Goal: Task Accomplishment & Management: Complete application form

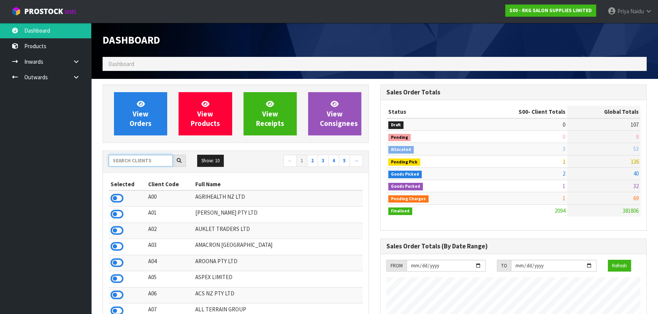
click at [146, 160] on input "text" at bounding box center [141, 161] width 64 height 12
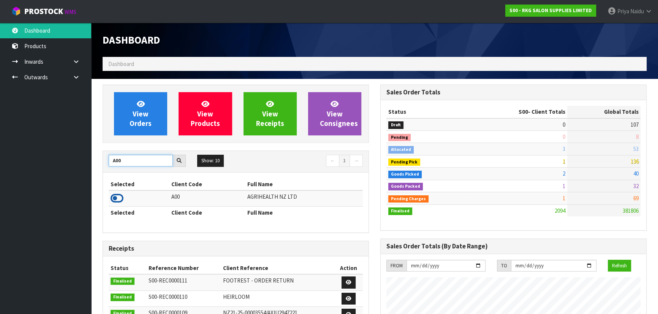
type input "A00"
click at [116, 201] on icon at bounding box center [117, 198] width 13 height 11
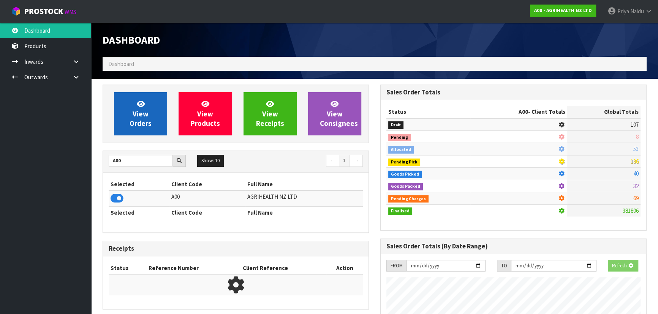
scroll to position [379333, 379528]
click at [151, 110] on link "View Orders" at bounding box center [140, 113] width 53 height 43
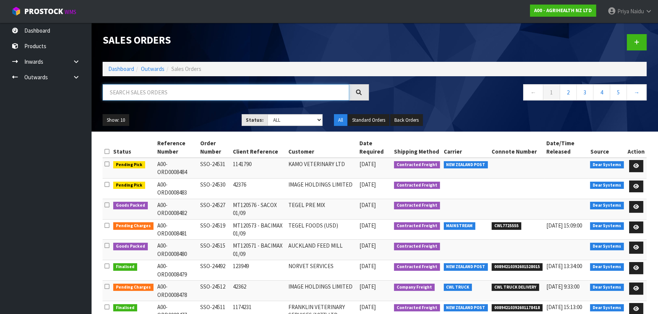
click at [197, 99] on input "text" at bounding box center [226, 92] width 246 height 16
type input "8480"
drag, startPoint x: 288, startPoint y: 119, endPoint x: 291, endPoint y: 124, distance: 5.9
click at [288, 119] on select "Draft Pending Allocated Pending Pick Goods Picked Goods Packed Pending Charges …" at bounding box center [294, 120] width 55 height 12
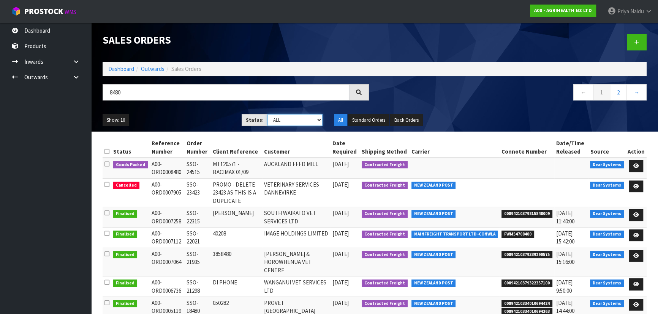
select select "string:5"
click at [267, 114] on select "Draft Pending Allocated Pending Pick Goods Picked Goods Packed Pending Charges …" at bounding box center [294, 120] width 55 height 12
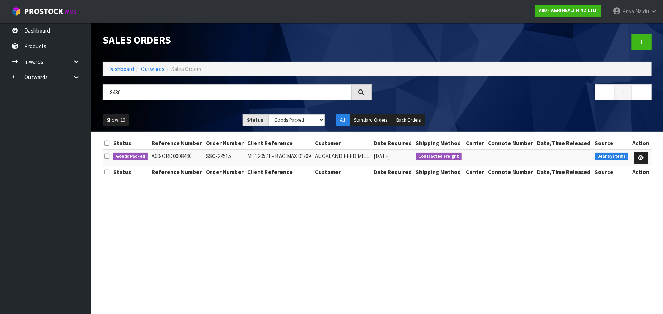
click at [200, 117] on ul "Show: 10 5 10 25 50" at bounding box center [167, 120] width 129 height 12
click at [642, 156] on icon at bounding box center [641, 158] width 6 height 5
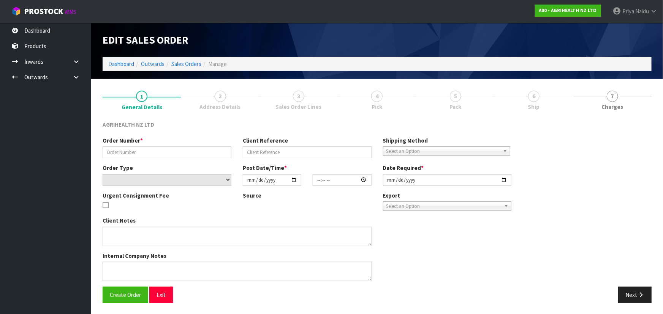
type input "SSO-24515"
type input "MT120571 - BACIMAX 01/09"
select select "number:0"
type input "[DATE]"
type input "11:19:52.000"
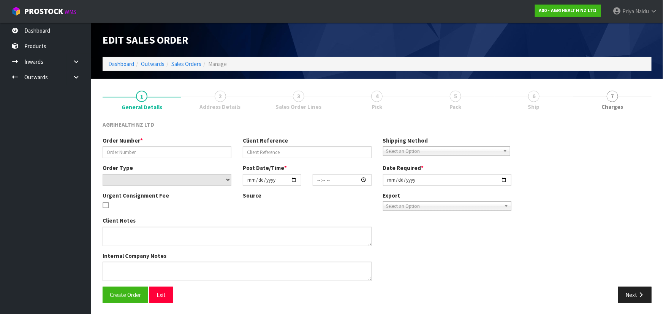
type input "[DATE]"
type textarea "SHIP BY: Freight 750kg -early [DATE]. 750kg -early [DATE]. 750kg -mid [DATE]. 7…"
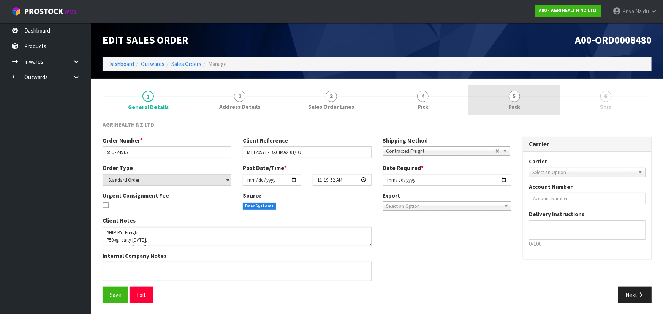
click at [505, 94] on link "5 Pack" at bounding box center [514, 100] width 92 height 30
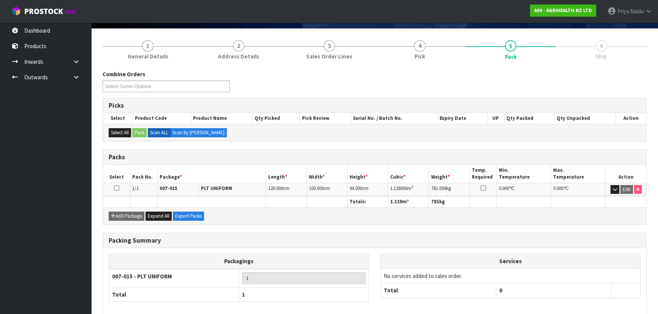
scroll to position [87, 0]
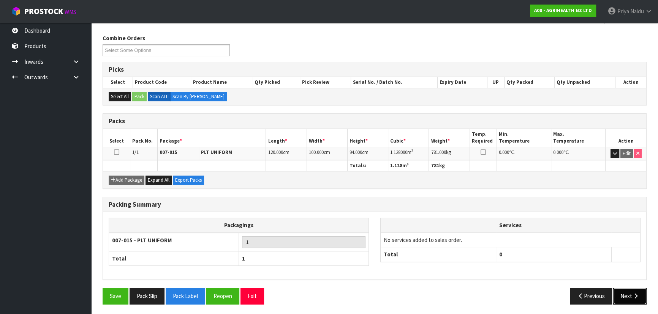
click at [636, 294] on icon "button" at bounding box center [635, 297] width 7 height 6
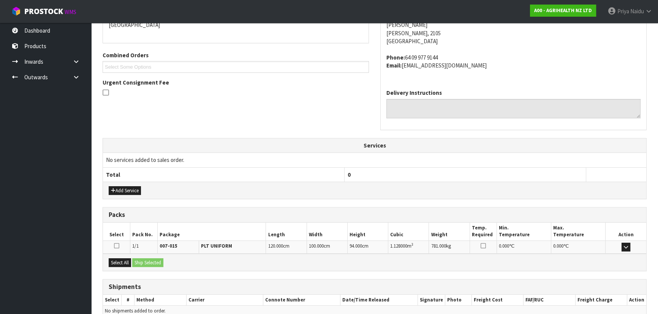
scroll to position [183, 0]
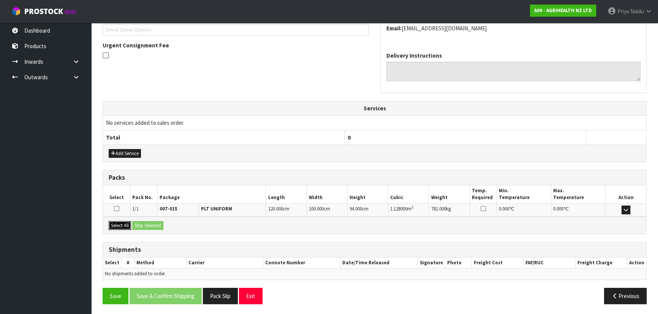
drag, startPoint x: 116, startPoint y: 224, endPoint x: 138, endPoint y: 221, distance: 22.4
click at [116, 224] on button "Select All" at bounding box center [120, 225] width 22 height 9
click at [138, 221] on button "Ship Selected" at bounding box center [147, 225] width 31 height 9
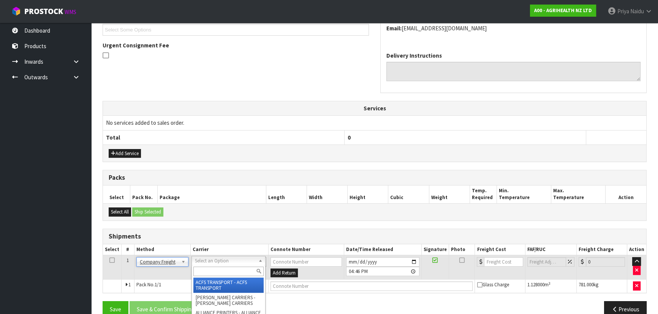
click at [210, 272] on input "text" at bounding box center [228, 271] width 70 height 9
type input "cwl"
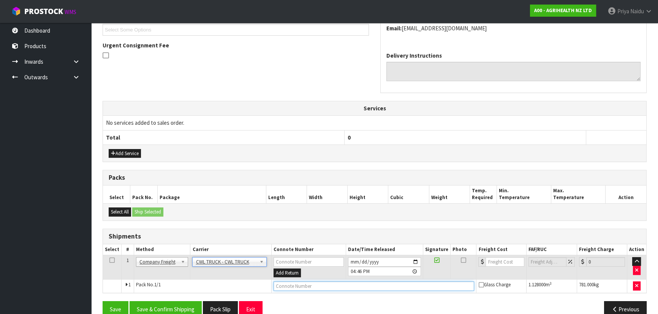
click at [288, 286] on input "text" at bounding box center [373, 286] width 201 height 9
type input "CWL TRUCK DELIVERY"
drag, startPoint x: 414, startPoint y: 261, endPoint x: 413, endPoint y: 256, distance: 5.7
click at [414, 261] on input "[DATE]" at bounding box center [384, 262] width 73 height 9
type input "[DATE]"
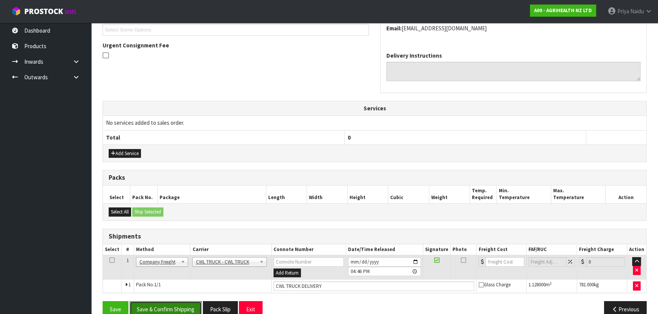
click at [174, 312] on button "Save & Confirm Shipping" at bounding box center [166, 310] width 72 height 16
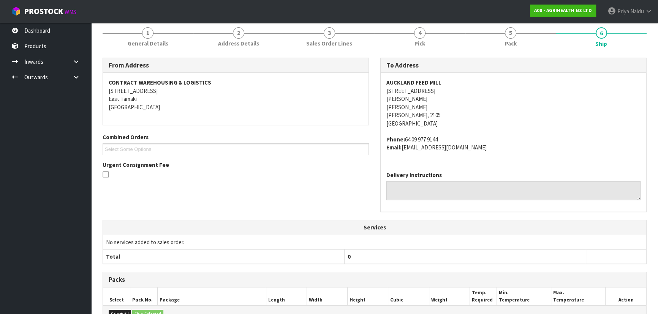
scroll to position [205, 0]
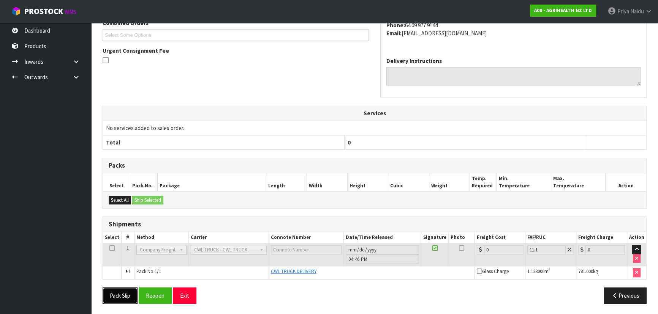
click at [122, 296] on button "Pack Slip" at bounding box center [120, 296] width 35 height 16
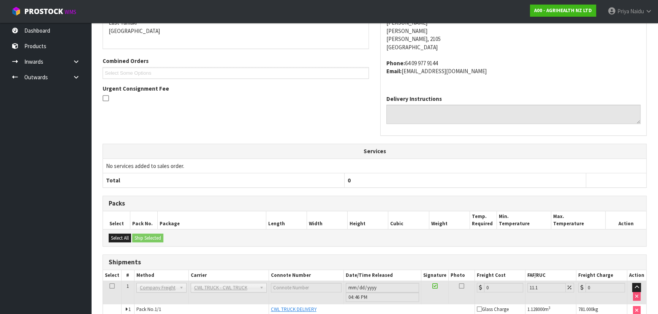
scroll to position [0, 0]
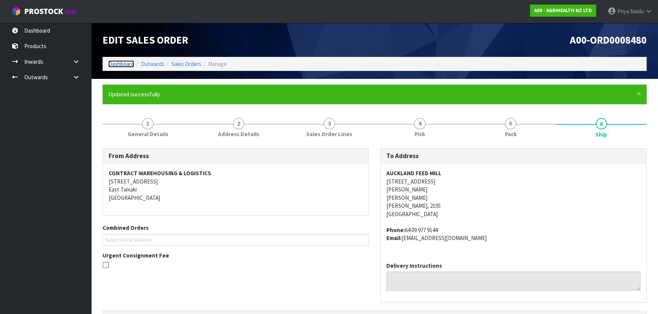
click at [127, 65] on link "Dashboard" at bounding box center [121, 63] width 26 height 7
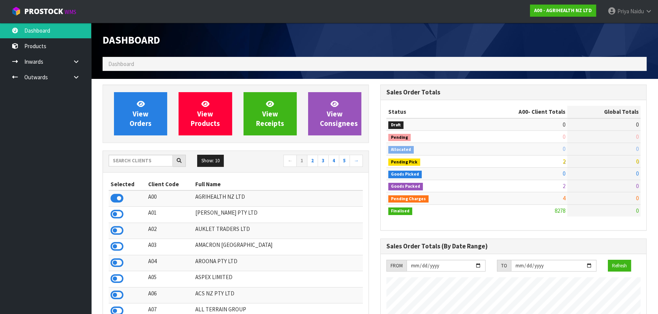
scroll to position [574, 277]
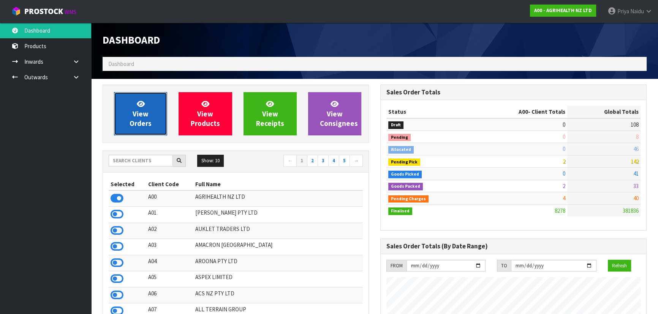
click at [140, 114] on span "View Orders" at bounding box center [141, 114] width 22 height 28
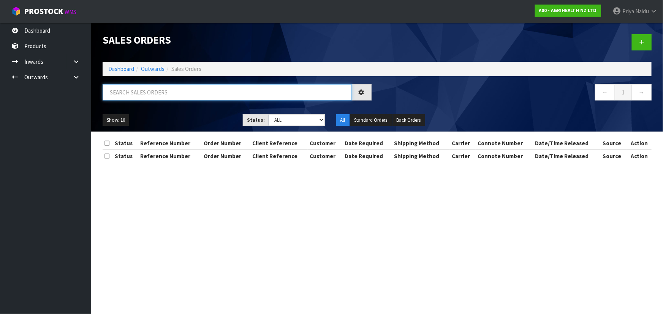
click at [146, 96] on input "text" at bounding box center [227, 92] width 249 height 16
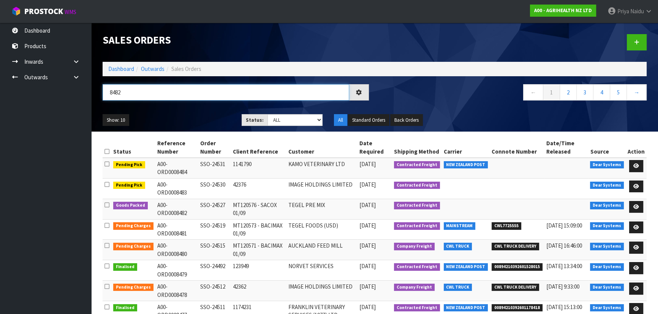
type input "8482"
click at [308, 124] on select "Draft Pending Allocated Pending Pick Goods Picked Goods Packed Pending Charges …" at bounding box center [294, 120] width 55 height 12
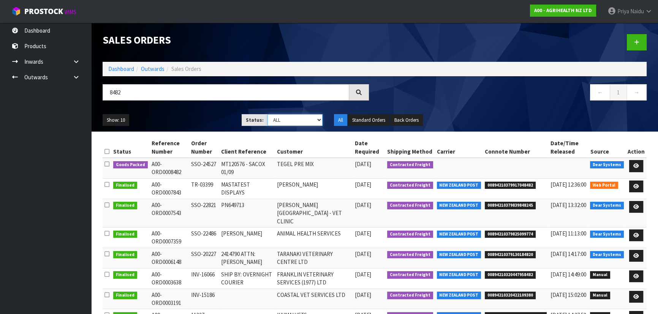
select select "string:5"
click at [267, 114] on select "Draft Pending Allocated Pending Pick Goods Picked Goods Packed Pending Charges …" at bounding box center [294, 120] width 55 height 12
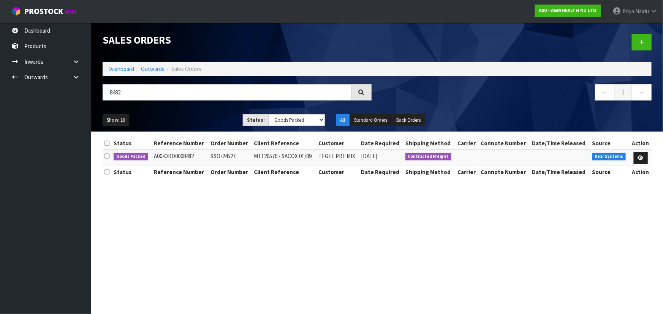
click at [181, 119] on ul "Show: 10 5 10 25 50" at bounding box center [167, 120] width 129 height 12
click at [195, 122] on ul "Show: 10 5 10 25 50" at bounding box center [167, 120] width 129 height 12
click at [187, 112] on div "Show: 10 5 10 25 50 Status: Draft Pending Allocated Pending Pick Goods Picked G…" at bounding box center [377, 121] width 560 height 24
click at [197, 120] on ul "Show: 10 5 10 25 50" at bounding box center [167, 120] width 129 height 12
click at [638, 158] on icon at bounding box center [641, 158] width 6 height 5
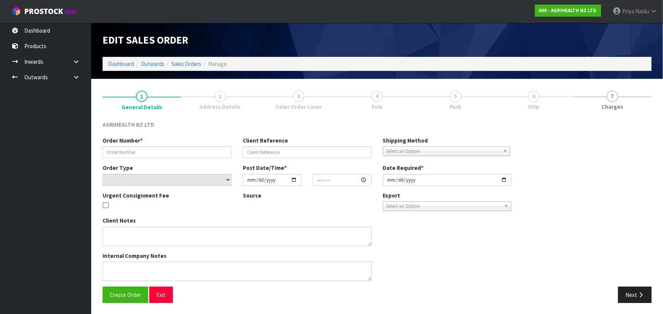
type input "SSO-24527"
type input "MT120576 - SACOX 01/09"
select select "number:0"
type input "[DATE]"
type input "11:34:49.000"
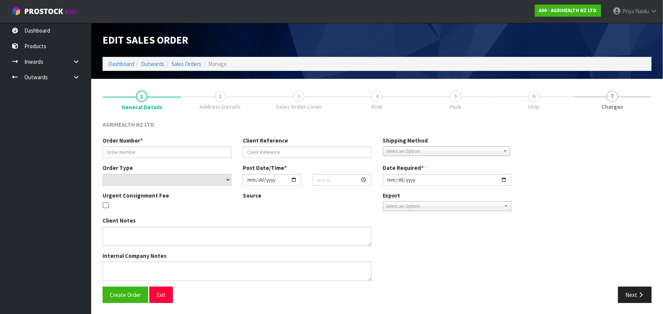
type input "[DATE]"
type textarea "SHIP BY: Freight"
type textarea "[PERSON_NAME] PLEASE CHECK THIS LOCATION IF YOU HAVE A PALLET OF 44 BAGS THAT Y…"
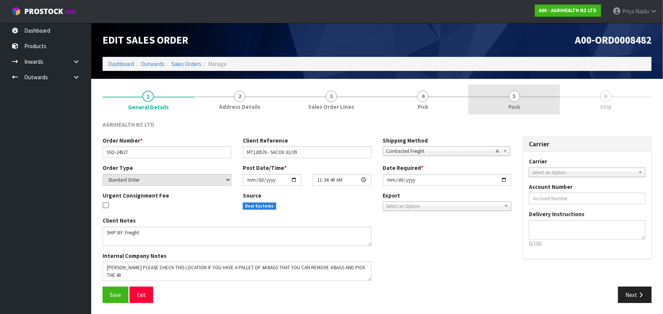
click at [527, 95] on link "5 Pack" at bounding box center [514, 100] width 92 height 30
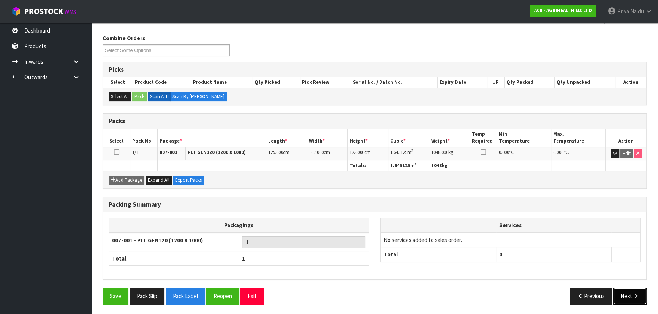
click at [625, 292] on button "Next" at bounding box center [629, 296] width 33 height 16
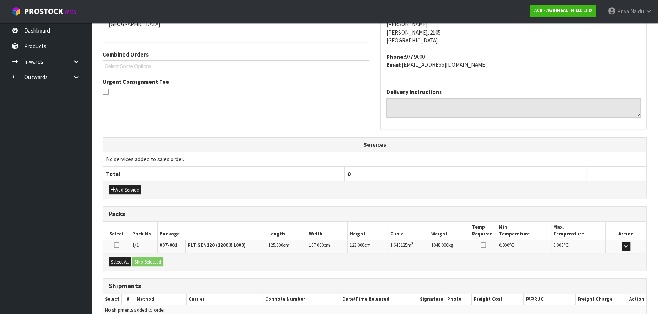
scroll to position [183, 0]
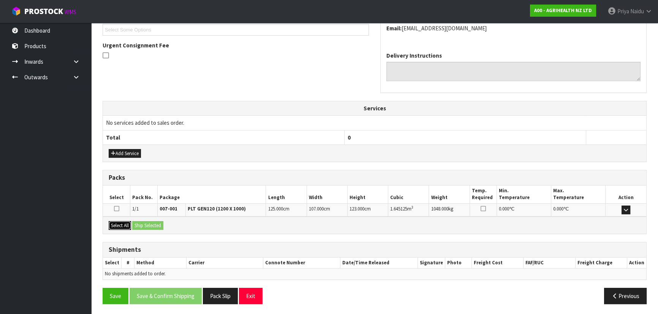
click at [129, 224] on button "Select All" at bounding box center [120, 225] width 22 height 9
click at [152, 226] on button "Ship Selected" at bounding box center [147, 225] width 31 height 9
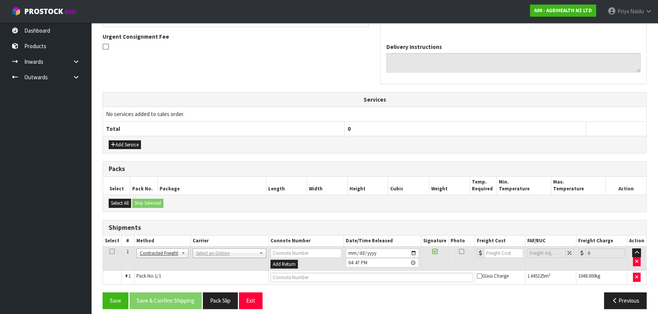
scroll to position [196, 0]
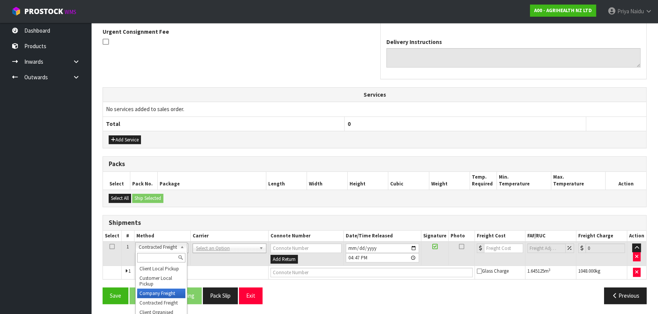
drag, startPoint x: 159, startPoint y: 295, endPoint x: 175, endPoint y: 275, distance: 26.2
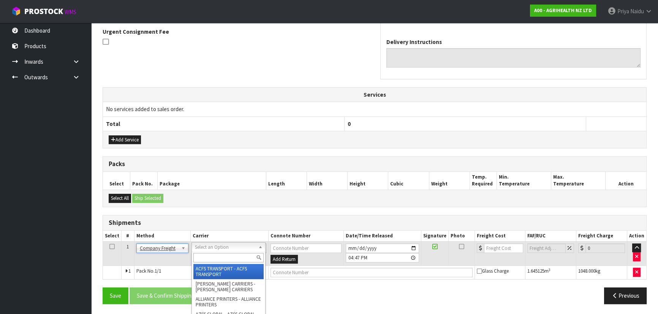
click at [209, 260] on input "text" at bounding box center [228, 257] width 70 height 9
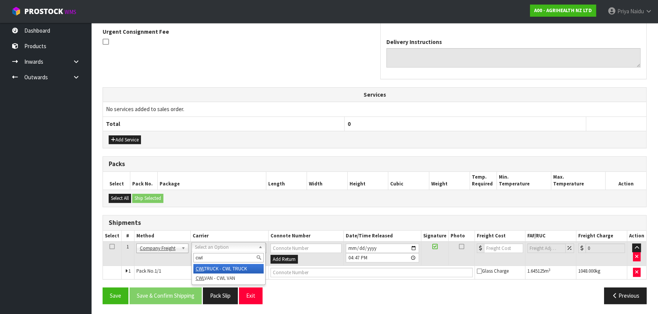
type input "cwl"
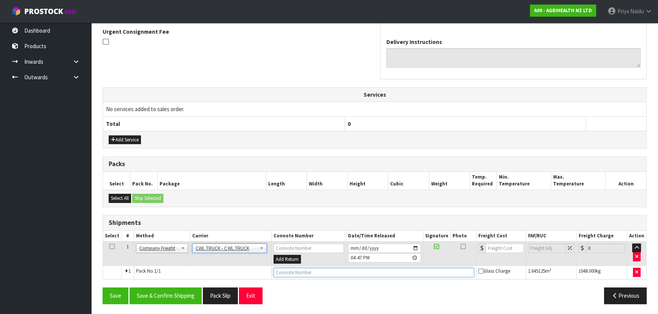
click at [278, 270] on input "text" at bounding box center [373, 272] width 201 height 9
type input "CWL TRUCK DELIVERY"
click at [415, 247] on input "[DATE]" at bounding box center [384, 248] width 73 height 9
type input "[DATE]"
click at [177, 294] on button "Save & Confirm Shipping" at bounding box center [166, 296] width 72 height 16
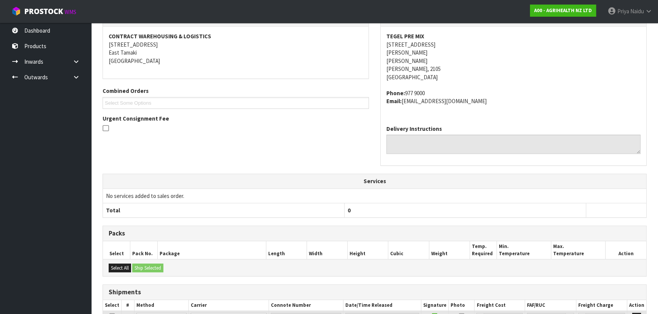
scroll to position [205, 0]
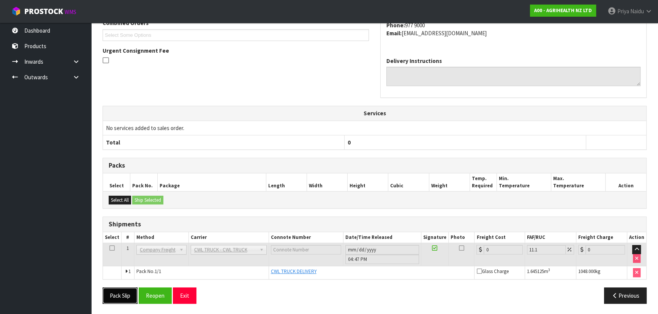
click at [122, 291] on button "Pack Slip" at bounding box center [120, 296] width 35 height 16
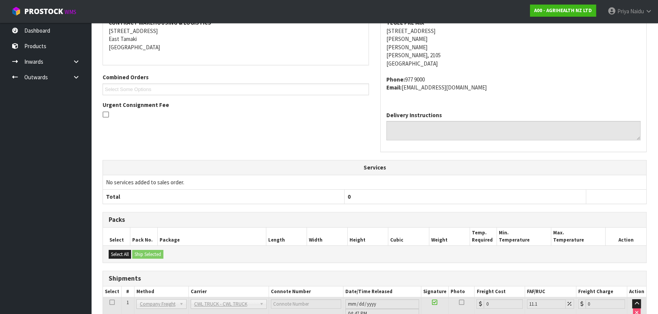
scroll to position [0, 0]
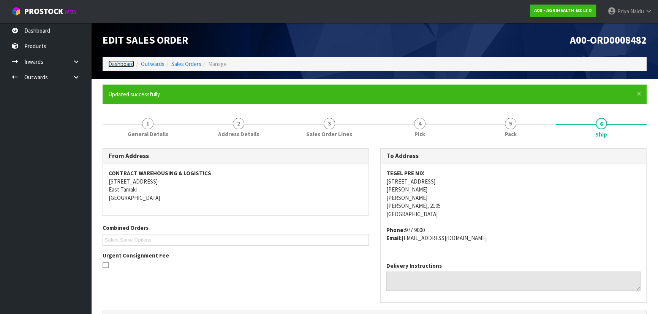
click at [125, 65] on link "Dashboard" at bounding box center [121, 63] width 26 height 7
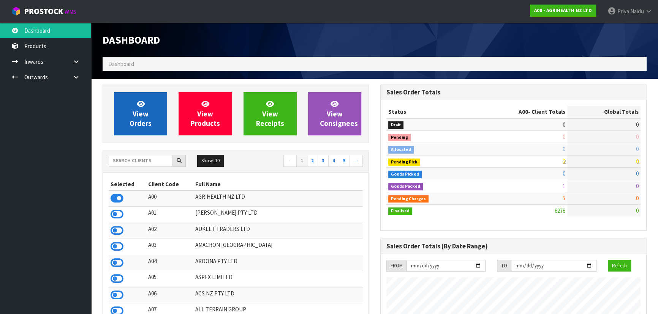
scroll to position [574, 277]
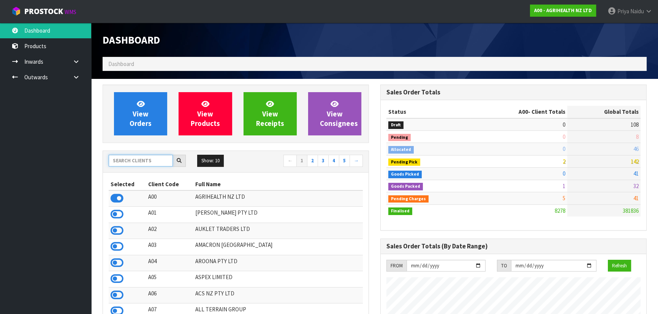
click at [145, 164] on input "text" at bounding box center [141, 161] width 64 height 12
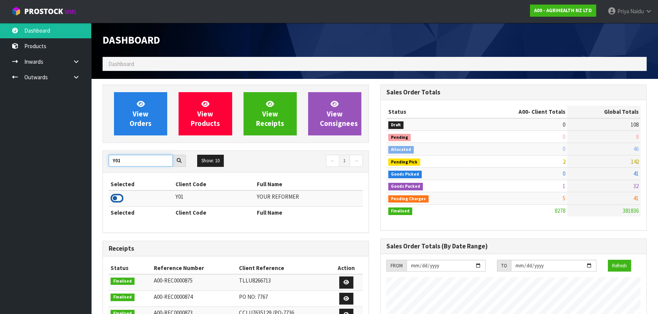
type input "Y01"
drag, startPoint x: 117, startPoint y: 197, endPoint x: 137, endPoint y: 149, distance: 52.4
click at [118, 197] on icon at bounding box center [117, 198] width 13 height 11
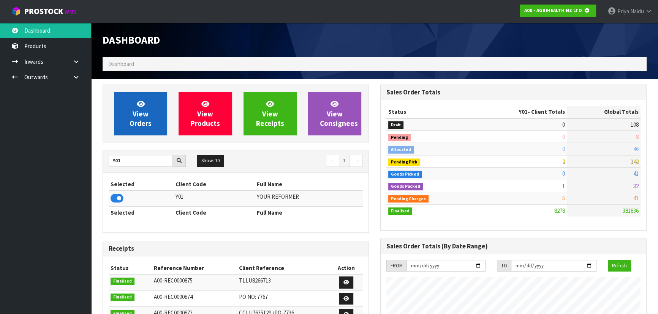
scroll to position [473, 277]
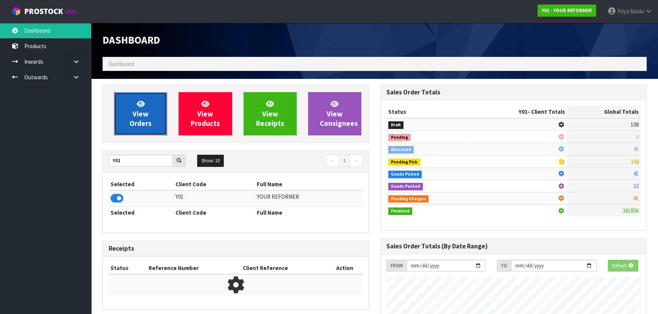
click at [147, 99] on link "View Orders" at bounding box center [140, 113] width 53 height 43
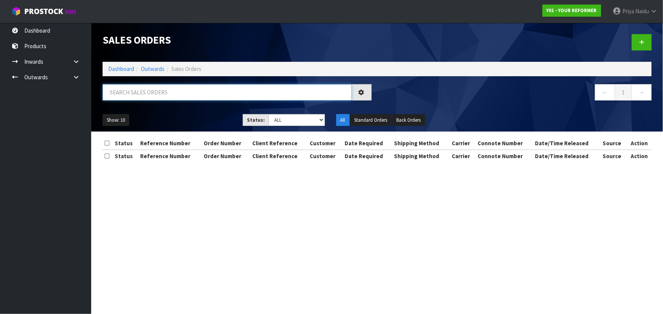
click at [154, 95] on input "text" at bounding box center [227, 92] width 249 height 16
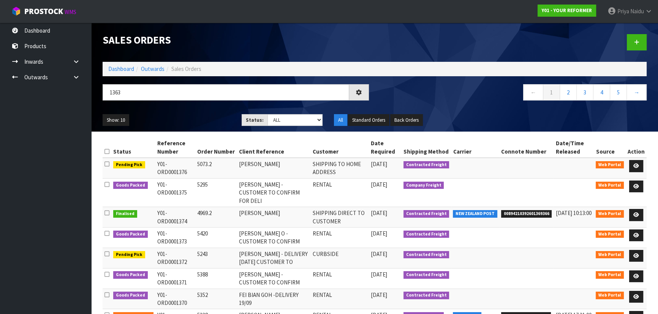
click at [183, 113] on div "Show: 10 5 10 25 50 Status: Draft Pending Allocated Pending Pick Goods Picked G…" at bounding box center [374, 121] width 555 height 24
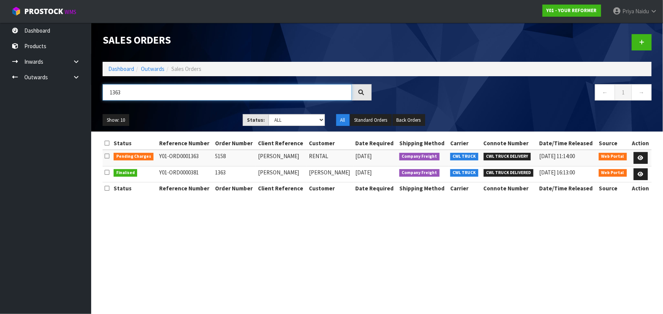
click at [127, 92] on input "1363" at bounding box center [227, 92] width 249 height 16
type input "1"
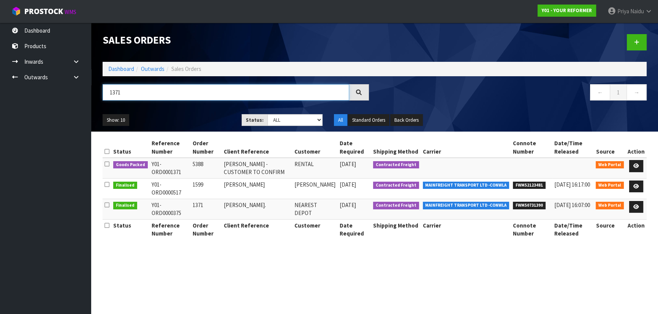
type input "1371"
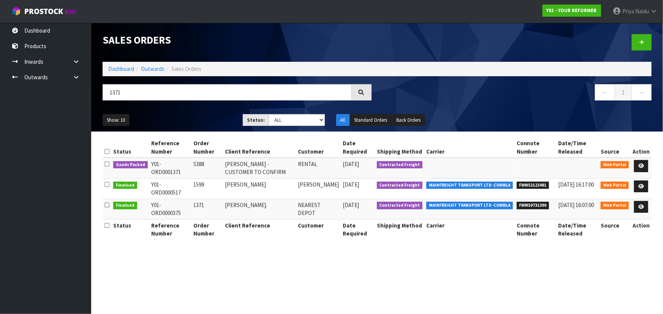
click at [185, 106] on div "1371 ← 1 →" at bounding box center [377, 96] width 560 height 24
click at [642, 164] on icon at bounding box center [641, 166] width 6 height 5
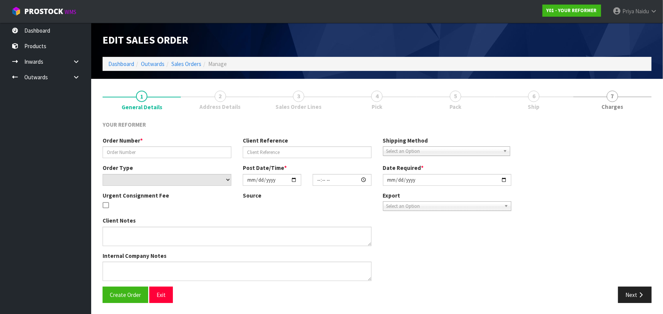
type input "5388"
type input "[PERSON_NAME] - CUSTOMER TO CONFIRM"
select select "number:0"
type input "[DATE]"
type input "12:54:00.000"
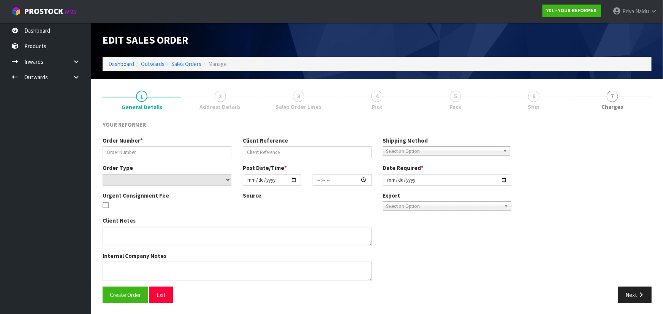
type input "[DATE]"
type textarea "[PERSON_NAME] [STREET_ADDRESS] [PHONE_NUMBER]"
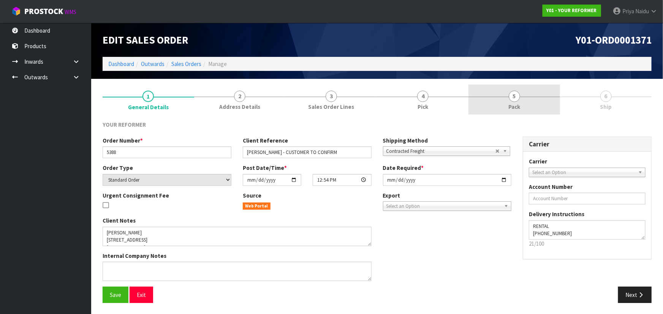
click at [519, 101] on link "5 Pack" at bounding box center [514, 100] width 92 height 30
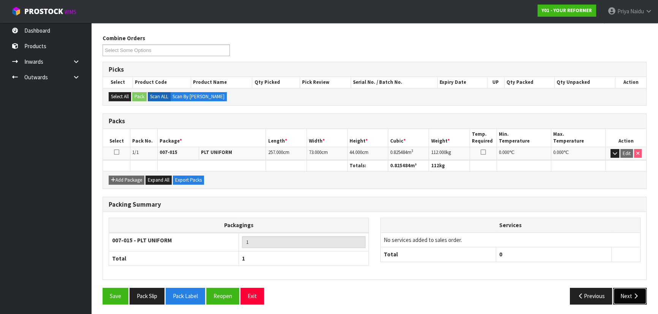
click at [631, 295] on button "Next" at bounding box center [629, 296] width 33 height 16
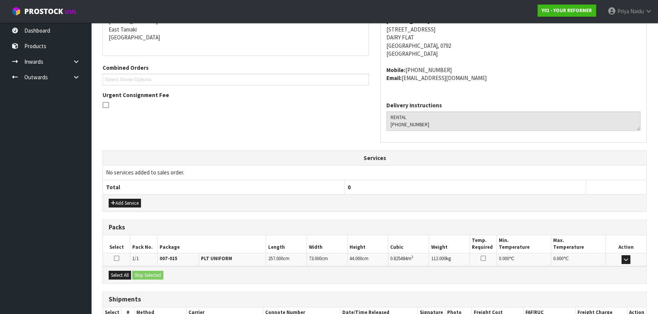
scroll to position [183, 0]
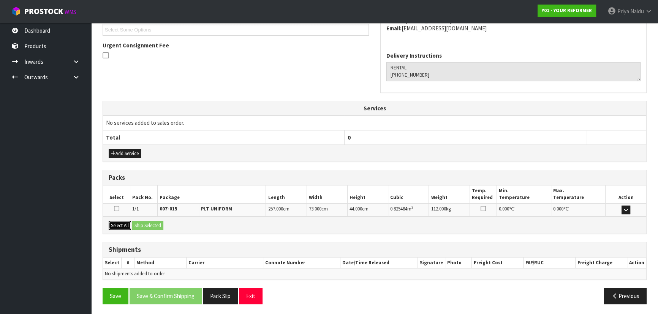
click at [125, 226] on button "Select All" at bounding box center [120, 225] width 22 height 9
click at [166, 226] on div "Select All Ship Selected" at bounding box center [374, 225] width 543 height 17
click at [162, 228] on button "Ship Selected" at bounding box center [147, 225] width 31 height 9
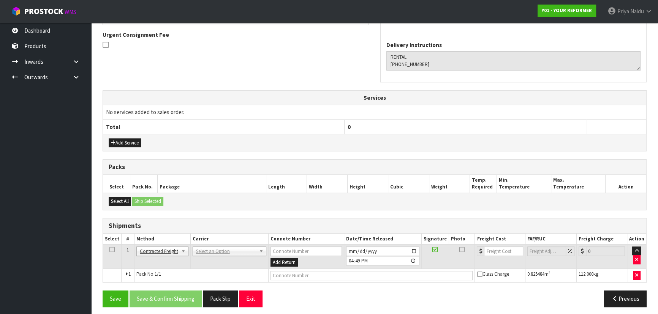
scroll to position [196, 0]
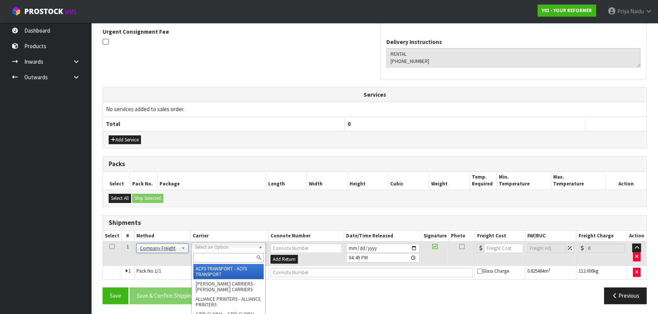
click at [203, 259] on input "text" at bounding box center [228, 257] width 70 height 9
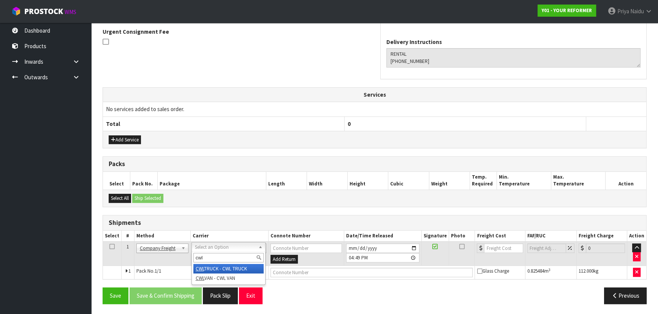
type input "cwl"
drag, startPoint x: 247, startPoint y: 268, endPoint x: 255, endPoint y: 270, distance: 7.7
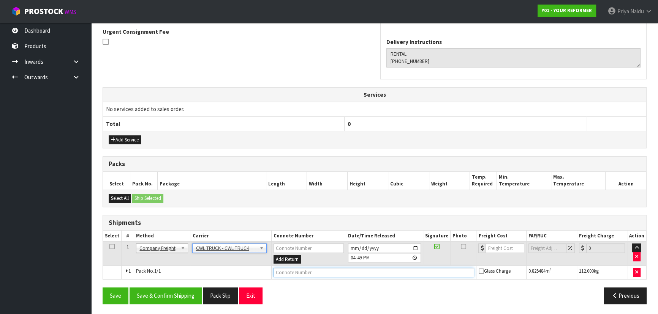
click at [275, 272] on input "text" at bounding box center [373, 272] width 201 height 9
type input "CWL TRUCK DELIVERY"
click at [414, 246] on input "[DATE]" at bounding box center [384, 248] width 73 height 9
type input "[DATE]"
drag, startPoint x: 155, startPoint y: 291, endPoint x: 171, endPoint y: 273, distance: 23.4
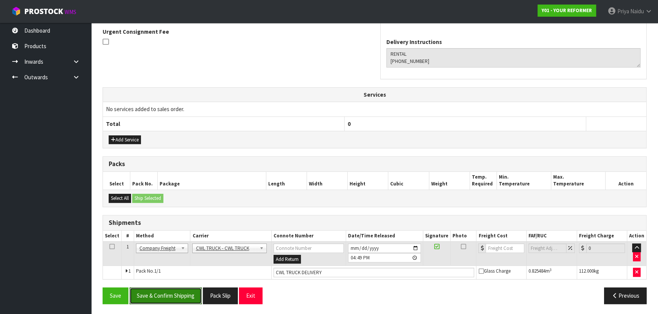
click at [155, 291] on button "Save & Confirm Shipping" at bounding box center [166, 296] width 72 height 16
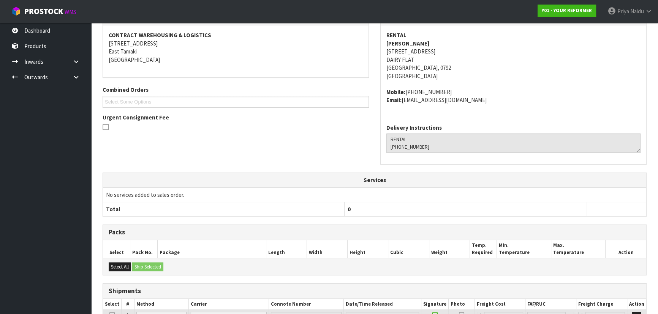
scroll to position [205, 0]
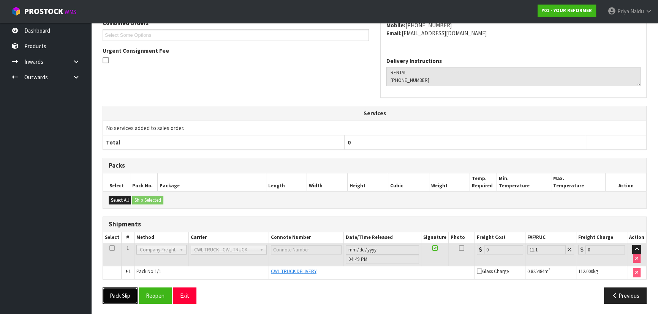
click at [122, 296] on button "Pack Slip" at bounding box center [120, 296] width 35 height 16
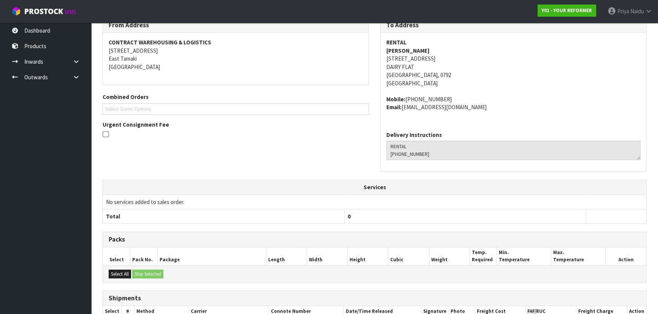
scroll to position [0, 0]
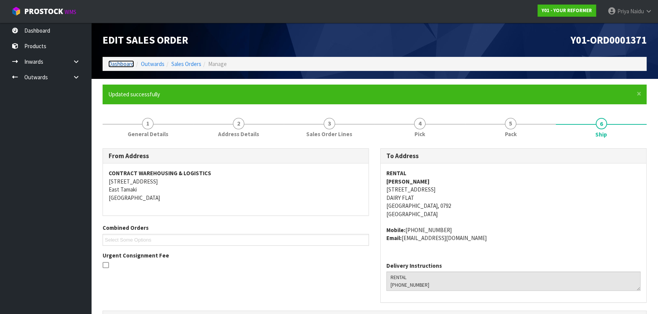
click at [121, 64] on link "Dashboard" at bounding box center [121, 63] width 26 height 7
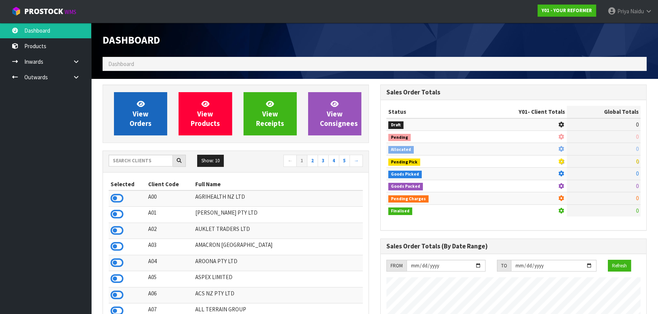
scroll to position [574, 277]
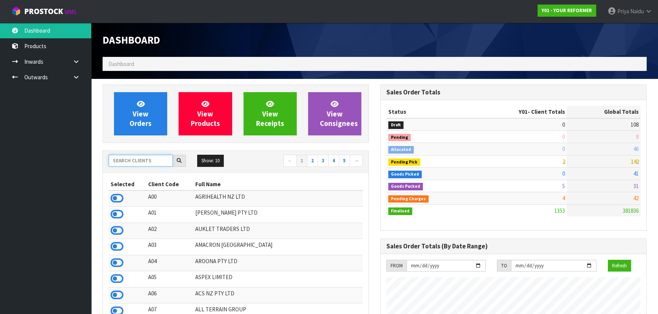
click at [145, 164] on input "text" at bounding box center [141, 161] width 64 height 12
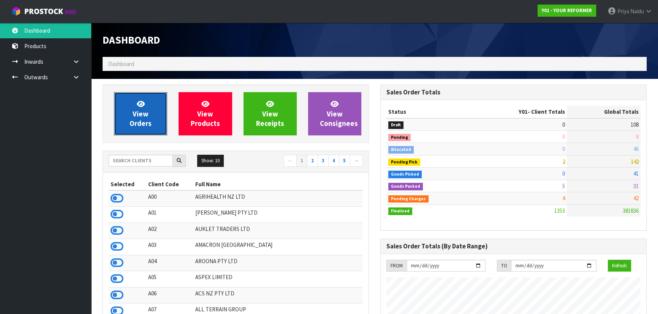
click at [148, 117] on link "View Orders" at bounding box center [140, 113] width 53 height 43
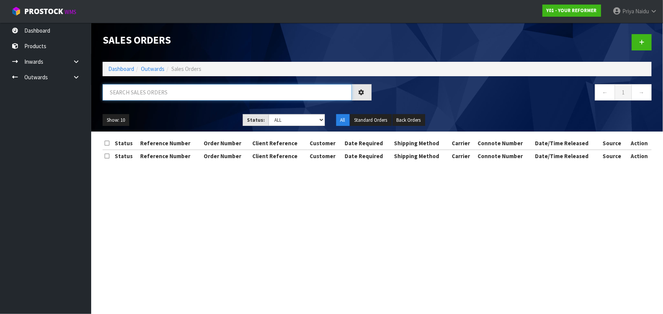
click at [158, 92] on input "text" at bounding box center [227, 92] width 249 height 16
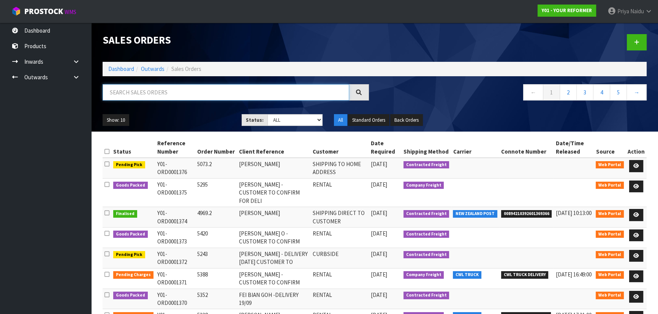
click at [177, 94] on input "text" at bounding box center [226, 92] width 246 height 16
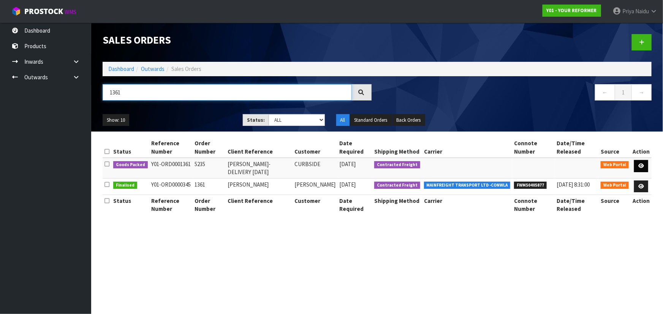
type input "1361"
click at [646, 167] on link at bounding box center [641, 166] width 14 height 12
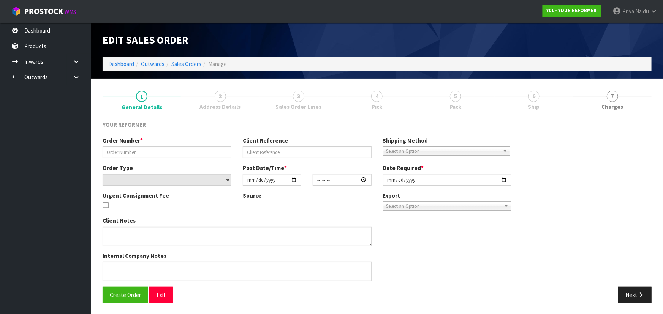
type input "5235"
type input "[PERSON_NAME]- DELIVERY [DATE]"
select select "number:0"
type input "[DATE]"
type input "09:35:00.000"
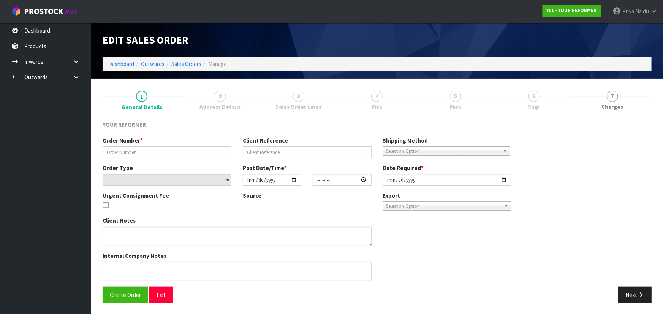
type input "[DATE]"
type textarea "[PERSON_NAME] [STREET_ADDRESS] [PHONE_NUMBER]"
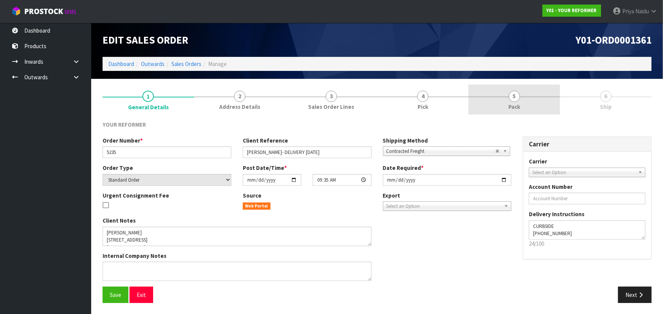
click at [524, 106] on link "5 Pack" at bounding box center [514, 100] width 92 height 30
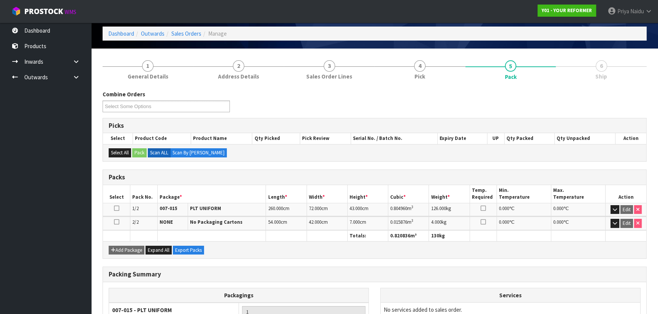
scroll to position [118, 0]
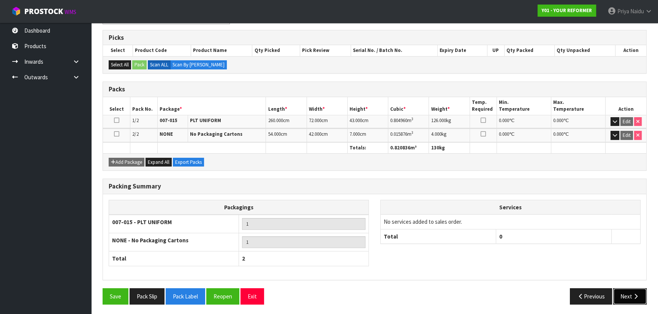
click at [637, 296] on icon "button" at bounding box center [635, 297] width 7 height 6
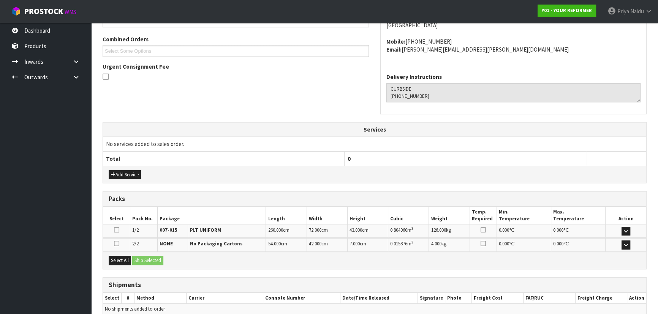
scroll to position [196, 0]
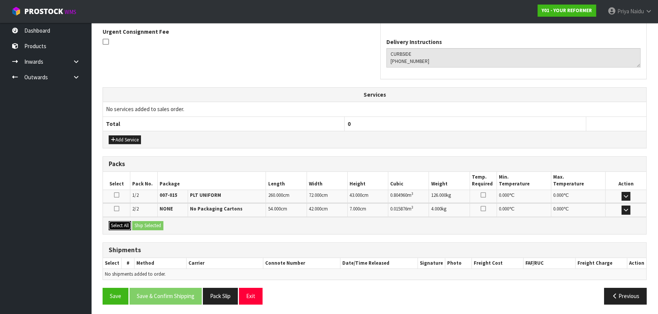
drag, startPoint x: 128, startPoint y: 226, endPoint x: 134, endPoint y: 221, distance: 8.4
click at [129, 225] on button "Select All" at bounding box center [120, 225] width 22 height 9
click at [154, 219] on div "Select All Ship Selected" at bounding box center [374, 225] width 543 height 17
click at [165, 228] on div "Select All Ship Selected" at bounding box center [374, 225] width 543 height 17
click at [161, 228] on button "Ship Selected" at bounding box center [147, 225] width 31 height 9
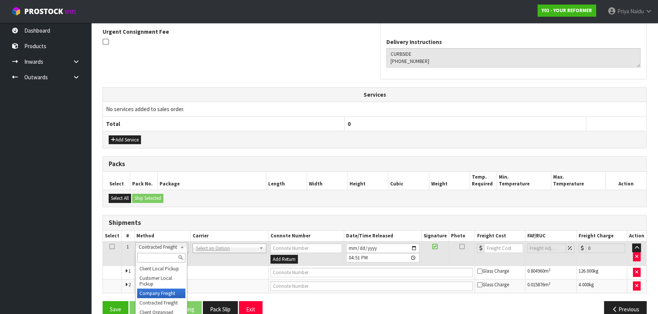
drag, startPoint x: 157, startPoint y: 296, endPoint x: 174, endPoint y: 278, distance: 24.7
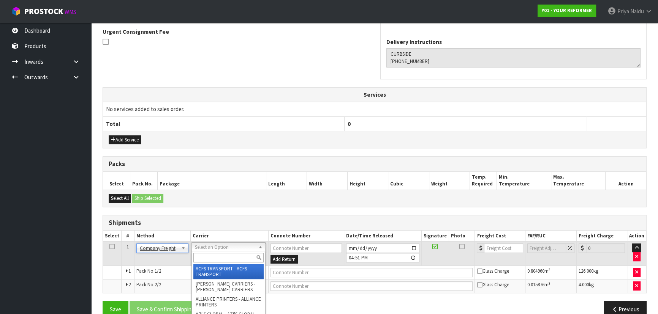
click at [212, 257] on input "text" at bounding box center [228, 257] width 70 height 9
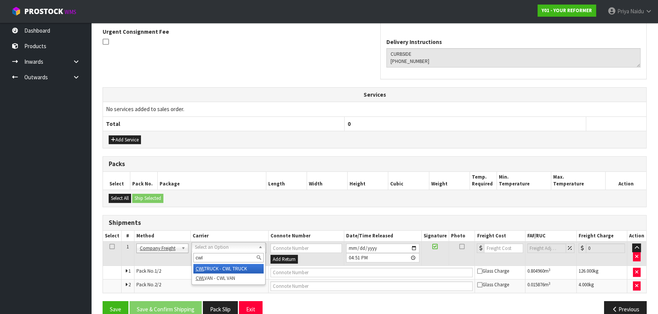
type input "cwl"
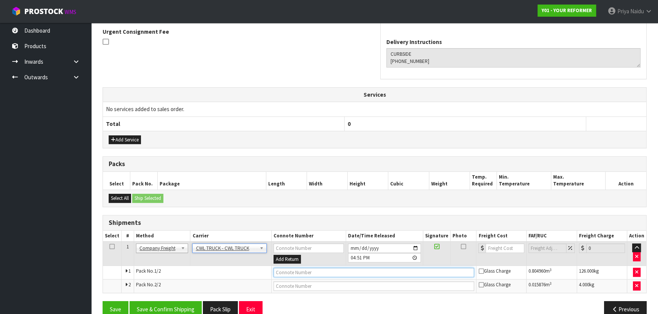
click at [281, 272] on input "text" at bounding box center [373, 272] width 201 height 9
type input "CXWL TRUCK DELIVERY"
click at [422, 246] on td "[DATE] 16:51:00.000" at bounding box center [384, 254] width 77 height 25
click at [415, 246] on input "[DATE]" at bounding box center [384, 248] width 73 height 9
type input "[DATE]"
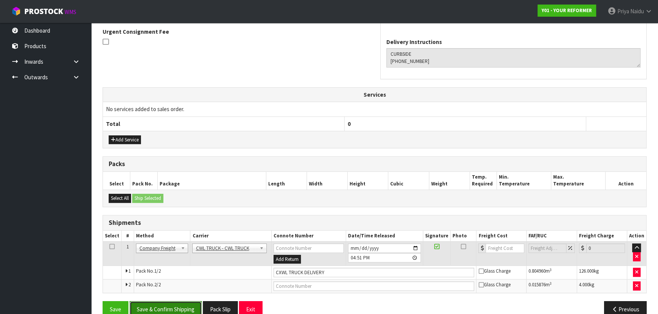
click at [146, 308] on button "Save & Confirm Shipping" at bounding box center [166, 310] width 72 height 16
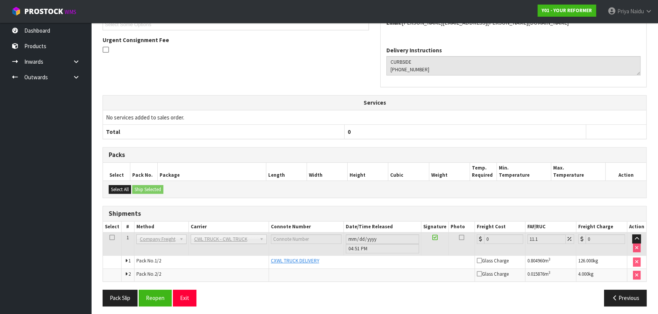
scroll to position [218, 0]
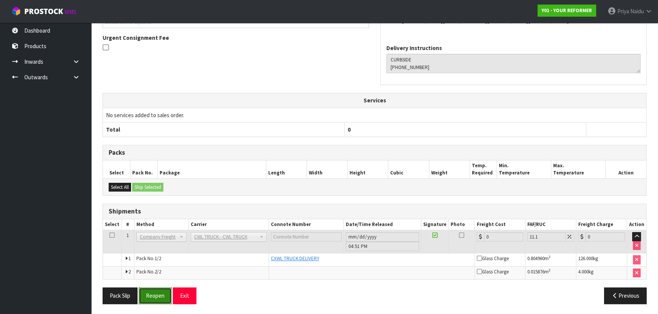
click at [140, 289] on button "Reopen" at bounding box center [155, 296] width 33 height 16
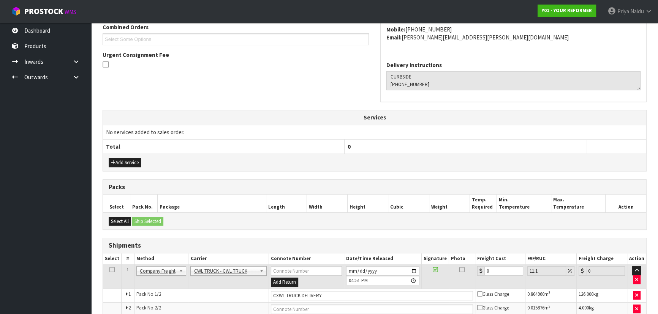
scroll to position [237, 0]
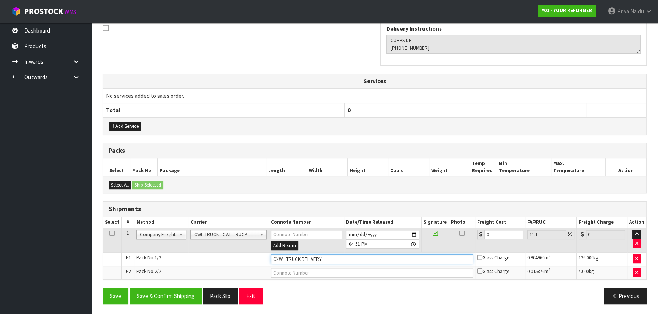
click at [278, 259] on input "CXWL TRUCK DELIVERY" at bounding box center [372, 259] width 202 height 9
type input "CWL TRUCK DELIVERY"
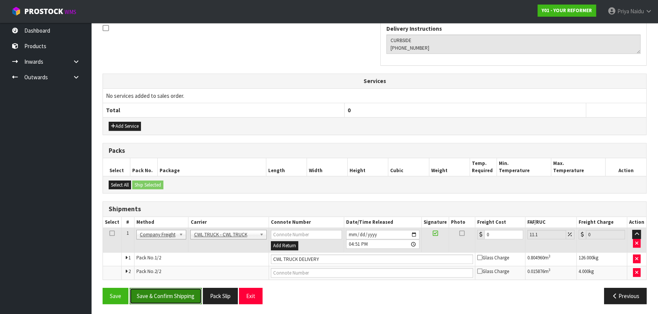
click at [174, 296] on button "Save & Confirm Shipping" at bounding box center [166, 296] width 72 height 16
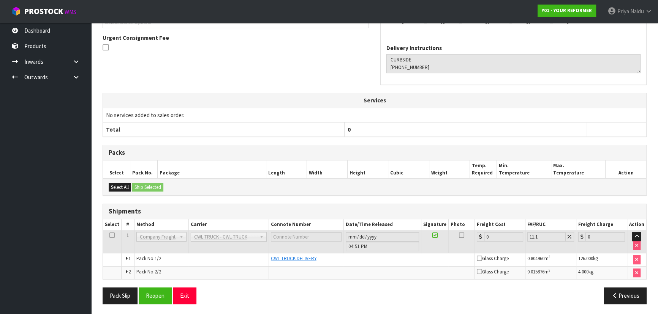
scroll to position [11, 0]
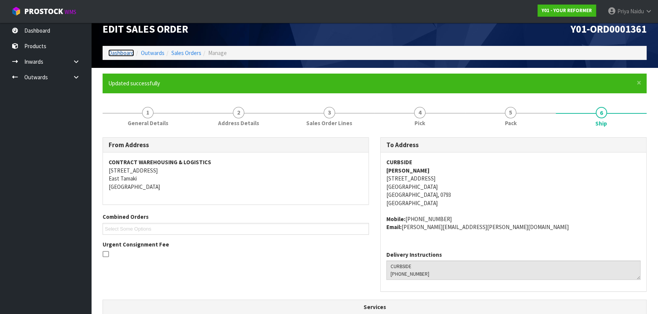
drag, startPoint x: 118, startPoint y: 51, endPoint x: 122, endPoint y: 53, distance: 3.9
click at [118, 51] on link "Dashboard" at bounding box center [121, 52] width 26 height 7
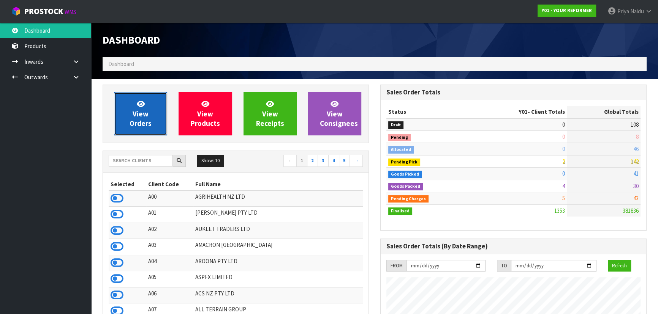
click at [137, 110] on span "View Orders" at bounding box center [141, 114] width 22 height 28
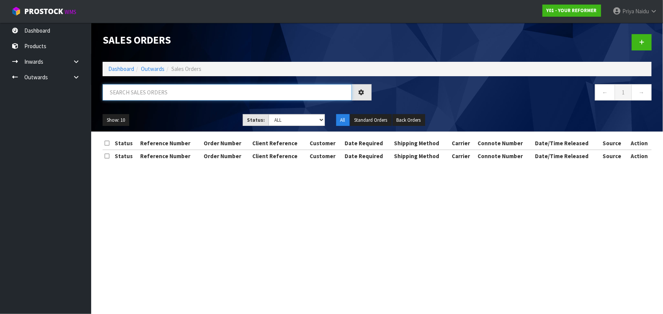
click at [161, 92] on input "text" at bounding box center [227, 92] width 249 height 16
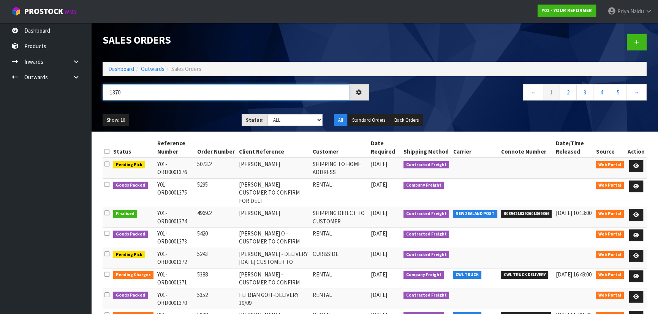
type input "1370"
click at [162, 110] on div "Show: 10 5 10 25 50 Status: Draft Pending Allocated Pending Pick Goods Picked G…" at bounding box center [374, 121] width 555 height 24
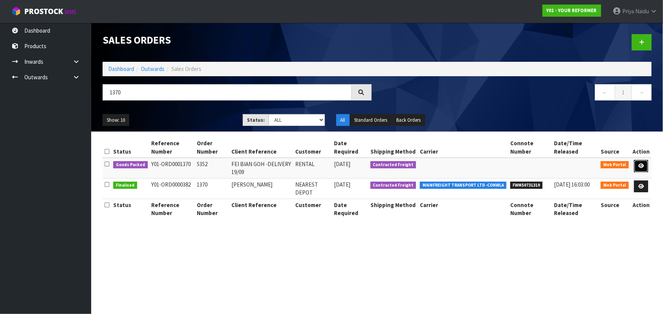
click at [640, 166] on icon at bounding box center [641, 166] width 6 height 5
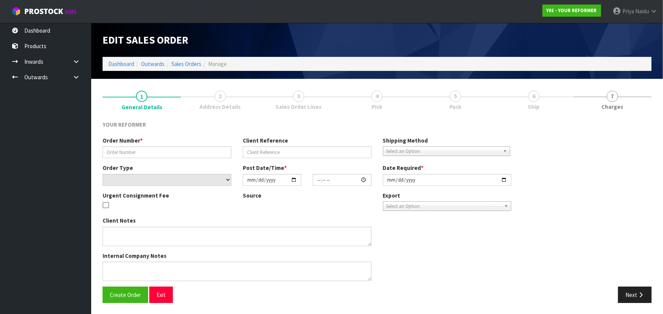
type input "5352"
type input "FEI BIAN GOH -DELIVERY 19/09"
select select "number:0"
type input "[DATE]"
type input "12:53:00.000"
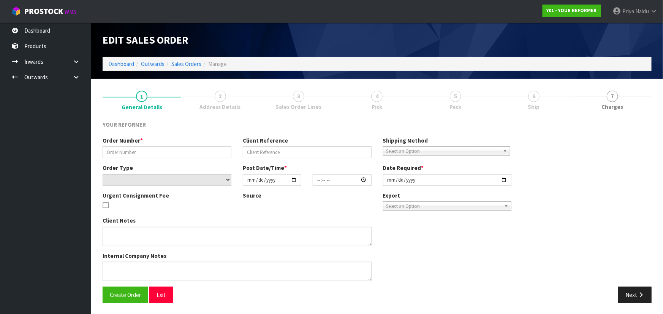
type input "[DATE]"
type textarea "SU [PERSON_NAME] 18 PENEHARETI RISE STONEFIELDS AUK [GEOGRAPHIC_DATA] 1072 [GEO…"
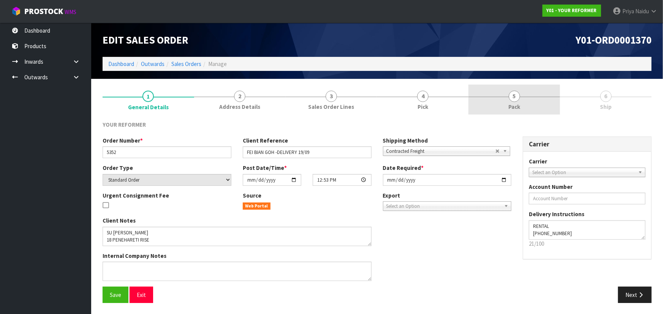
click at [525, 95] on link "5 Pack" at bounding box center [514, 100] width 92 height 30
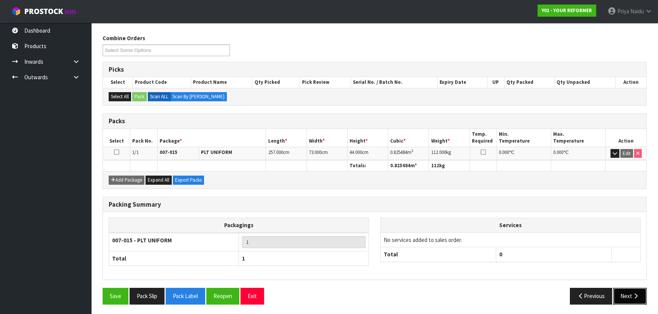
click at [627, 291] on button "Next" at bounding box center [629, 296] width 33 height 16
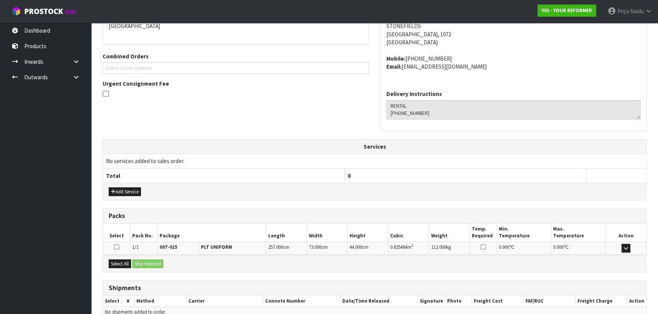
scroll to position [183, 0]
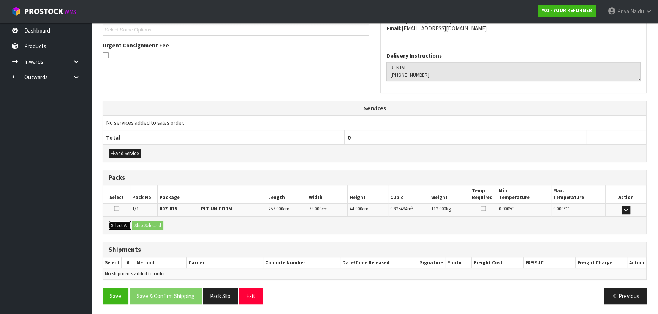
click at [126, 223] on button "Select All" at bounding box center [120, 225] width 22 height 9
click at [159, 223] on button "Ship Selected" at bounding box center [147, 225] width 31 height 9
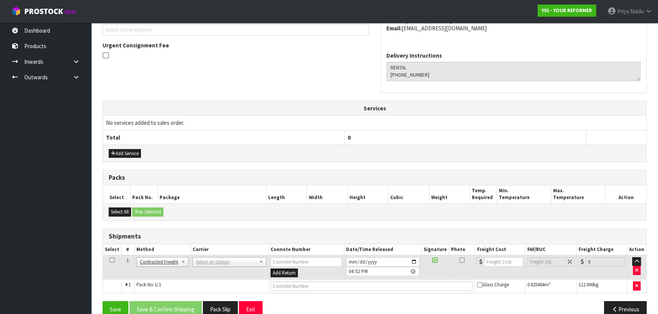
scroll to position [196, 0]
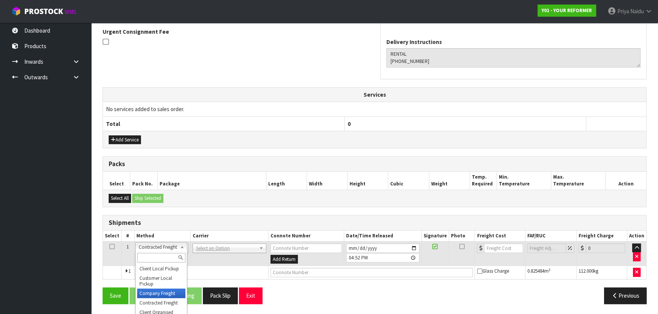
drag, startPoint x: 160, startPoint y: 292, endPoint x: 190, endPoint y: 272, distance: 35.9
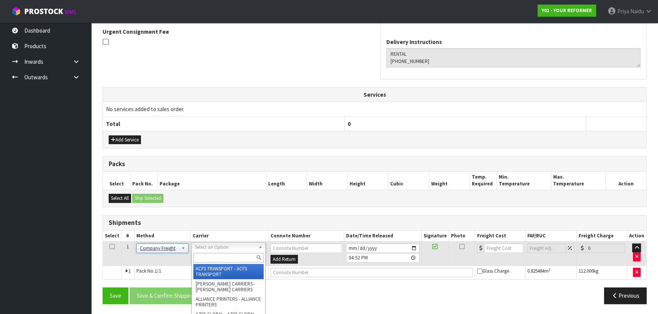
click at [211, 259] on input "text" at bounding box center [228, 257] width 70 height 9
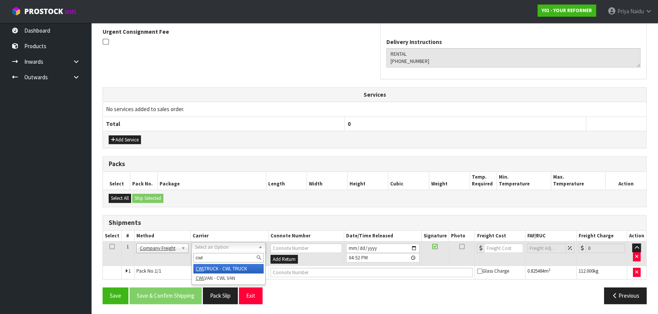
type input "cwl"
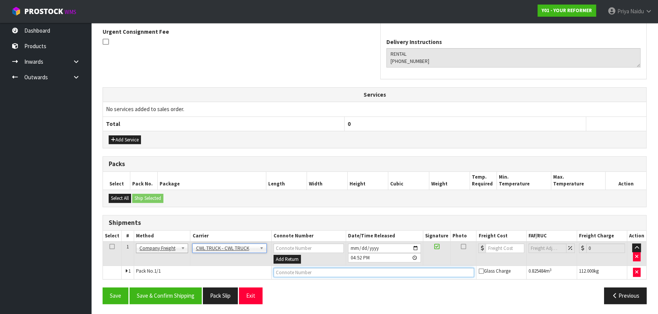
click at [297, 275] on input "text" at bounding box center [373, 272] width 201 height 9
type input "CWL TRUCK DELIVERY"
click at [413, 247] on input "[DATE]" at bounding box center [384, 248] width 73 height 9
type input "[DATE]"
click at [180, 292] on button "Save & Confirm Shipping" at bounding box center [166, 296] width 72 height 16
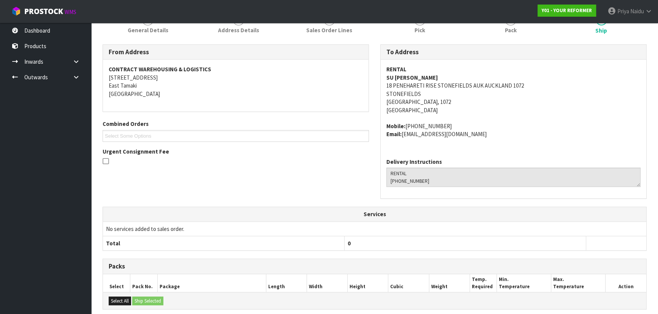
scroll to position [0, 0]
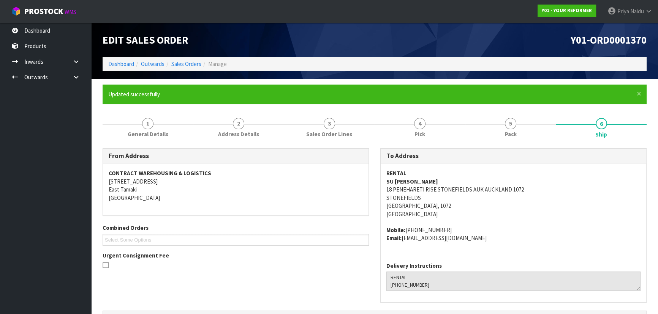
click at [118, 60] on li "Dashboard" at bounding box center [121, 64] width 26 height 8
click at [118, 63] on link "Dashboard" at bounding box center [121, 63] width 26 height 7
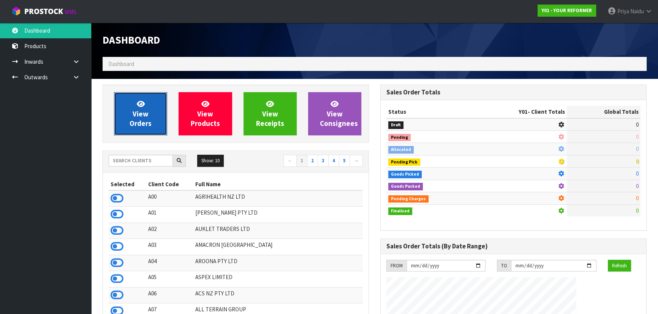
click at [136, 115] on span "View Orders" at bounding box center [141, 114] width 22 height 28
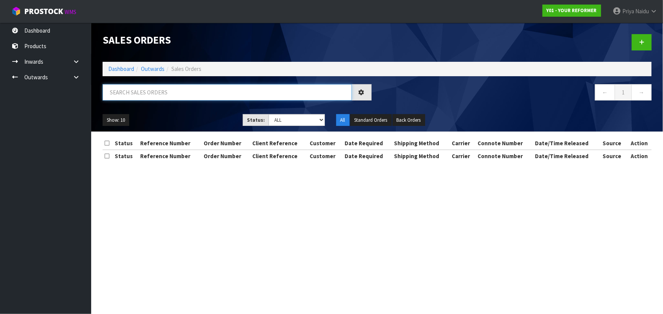
click at [153, 94] on input "text" at bounding box center [227, 92] width 249 height 16
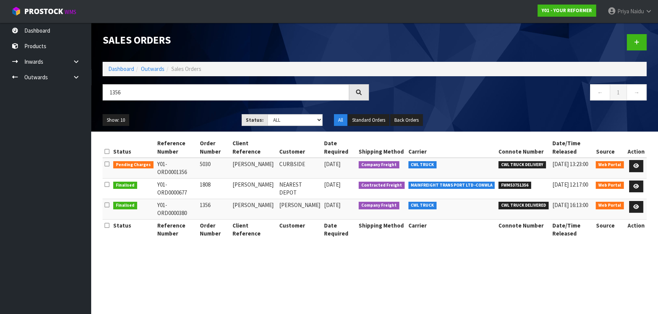
click at [196, 123] on ul "Show: 10 5 10 25 50" at bounding box center [167, 120] width 128 height 12
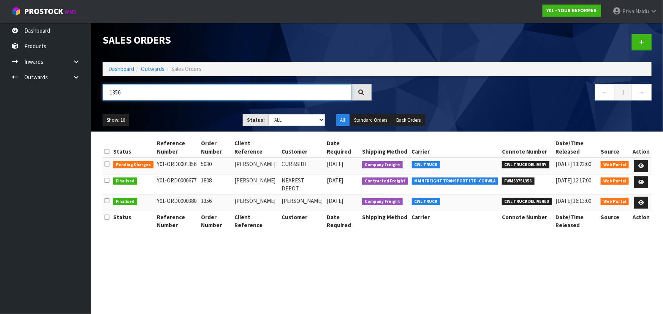
click at [171, 100] on input "1356" at bounding box center [227, 92] width 249 height 16
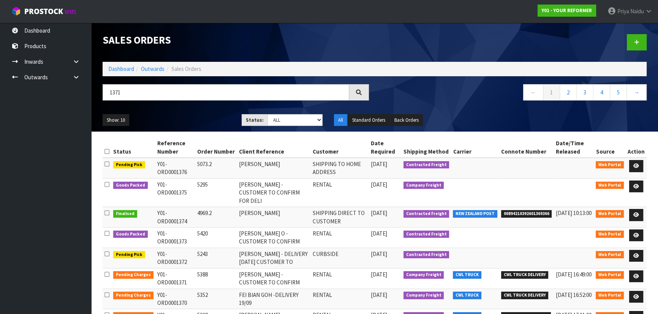
click at [188, 110] on div "Show: 10 5 10 25 50 Status: Draft Pending Allocated Pending Pick Goods Picked G…" at bounding box center [374, 121] width 555 height 24
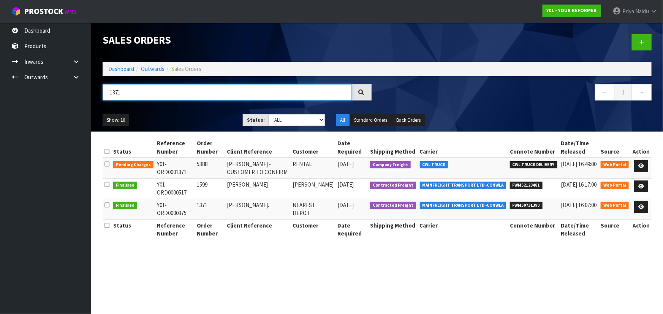
click at [152, 89] on input "1371" at bounding box center [227, 92] width 249 height 16
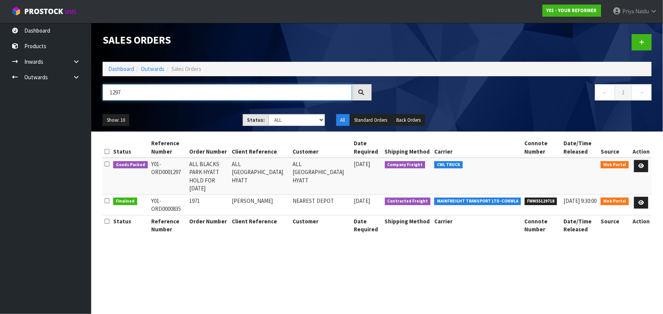
type input "1297"
click at [195, 115] on ul "Show: 10 5 10 25 50" at bounding box center [167, 120] width 129 height 12
click at [637, 166] on link at bounding box center [641, 166] width 14 height 12
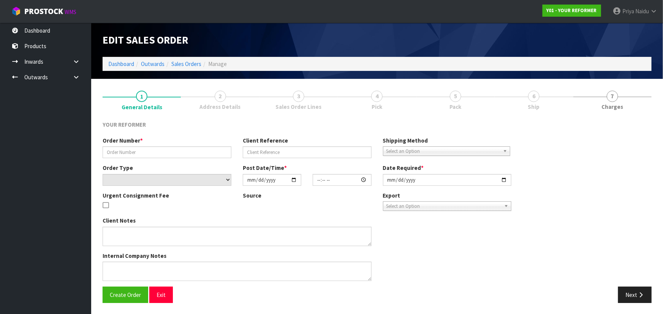
type input "ALL BLACKS PARK HYATT HOLD FOR [DATE]"
type input "ALL [GEOGRAPHIC_DATA] HYATT"
select select "number:0"
type input "[DATE]"
type input "16:28:00.000"
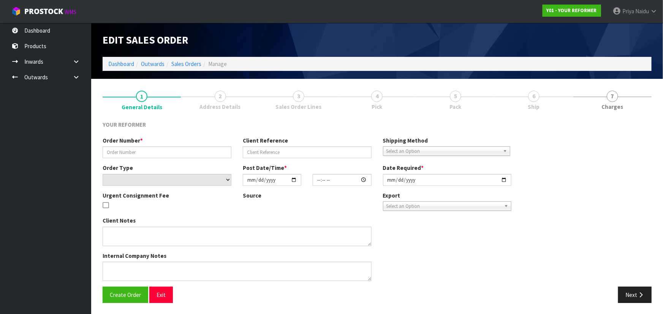
type input "[DATE]"
type textarea "EVERYTHING SET UP FOR THEM [STREET_ADDRESS][PERSON_NAME][PERSON_NAME][PERSON_NA…"
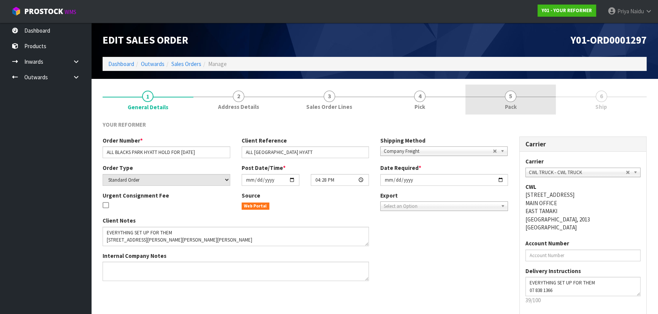
click at [519, 106] on link "5 Pack" at bounding box center [510, 100] width 91 height 30
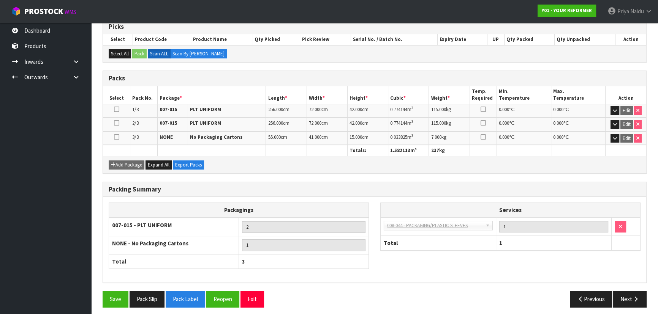
scroll to position [133, 0]
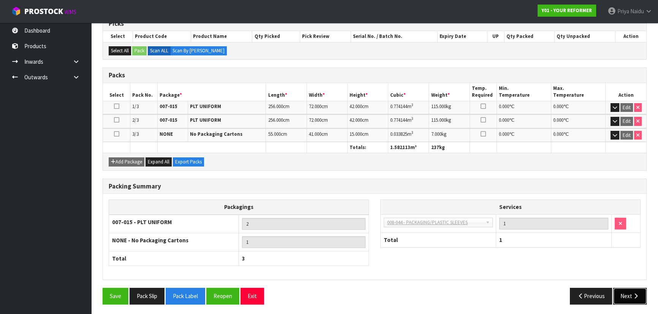
drag, startPoint x: 631, startPoint y: 292, endPoint x: 623, endPoint y: 284, distance: 11.3
click at [624, 285] on div "Combine Orders Y01-ORD0001297 Y01-ORD0001372 Y01-ORD0001373 Y01-ORD0001375 Y01-…" at bounding box center [375, 149] width 544 height 322
click at [629, 299] on button "Next" at bounding box center [629, 296] width 33 height 16
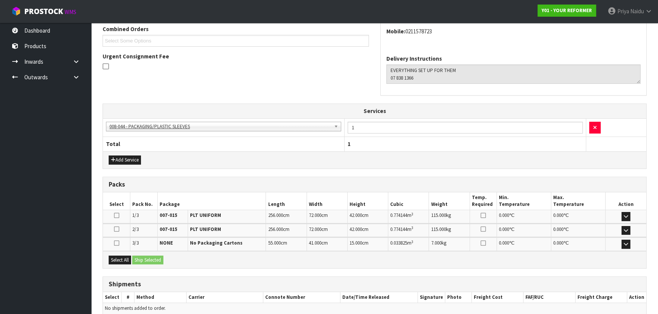
scroll to position [205, 0]
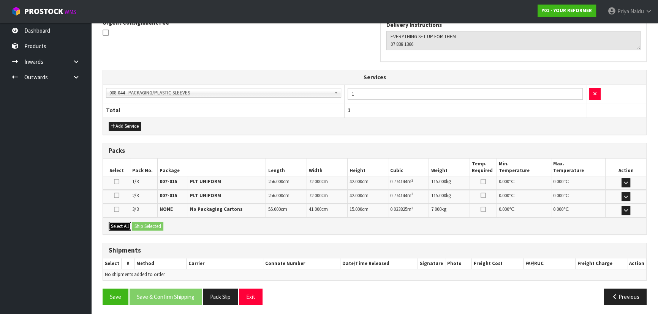
click at [125, 223] on button "Select All" at bounding box center [120, 226] width 22 height 9
click at [154, 224] on button "Ship Selected" at bounding box center [147, 226] width 31 height 9
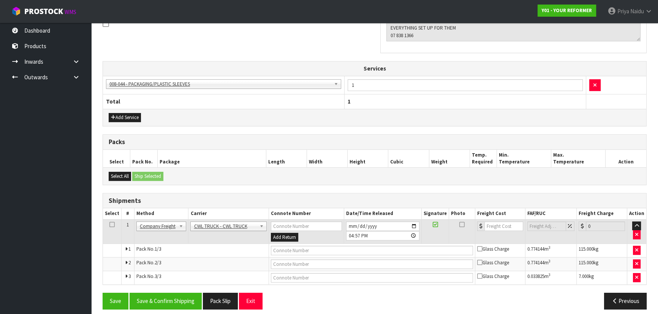
scroll to position [219, 0]
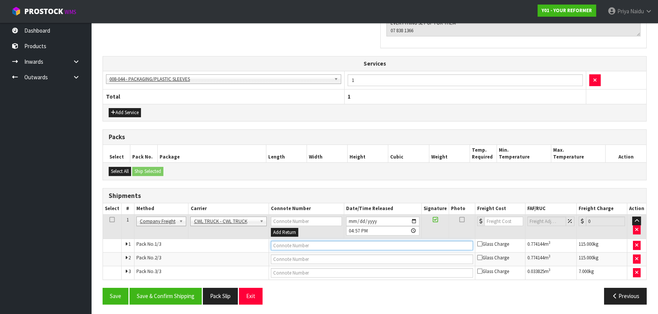
click at [286, 245] on input "text" at bounding box center [372, 245] width 202 height 9
type input "CWL TRUCK DELIVERY"
click at [413, 219] on input "[DATE]" at bounding box center [382, 221] width 73 height 9
type input "[DATE]"
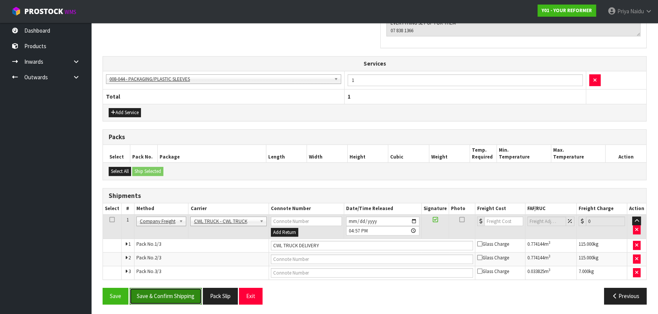
click at [166, 298] on button "Save & Confirm Shipping" at bounding box center [166, 296] width 72 height 16
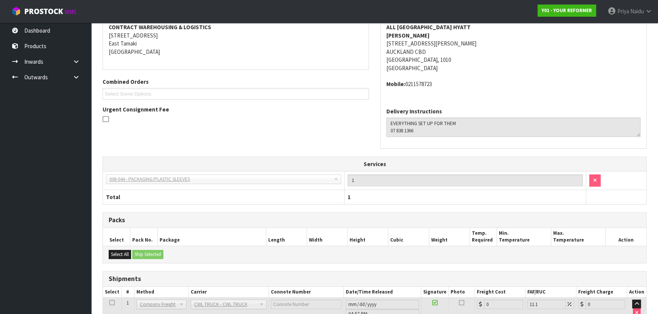
scroll to position [227, 0]
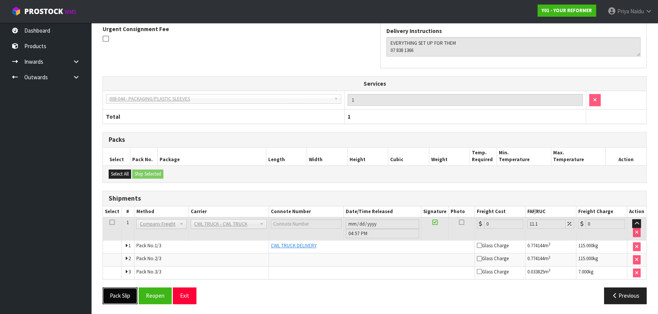
click at [106, 302] on button "Pack Slip" at bounding box center [120, 296] width 35 height 16
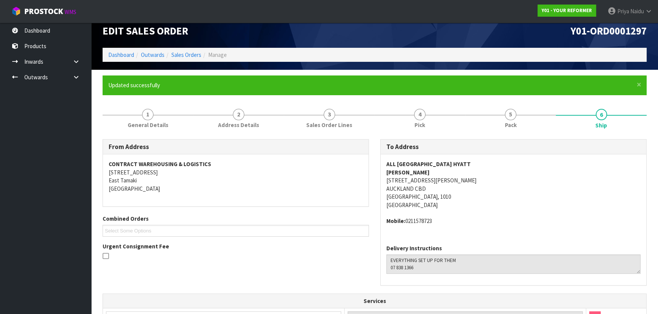
scroll to position [0, 0]
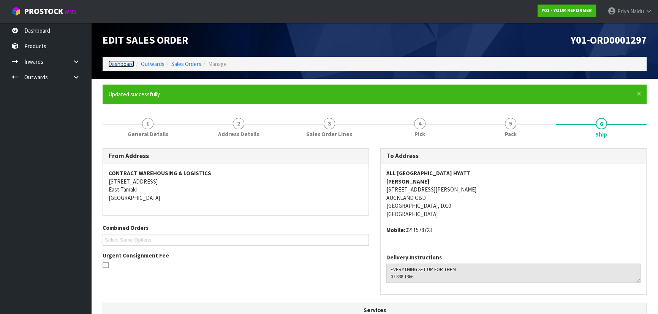
click at [112, 63] on link "Dashboard" at bounding box center [121, 63] width 26 height 7
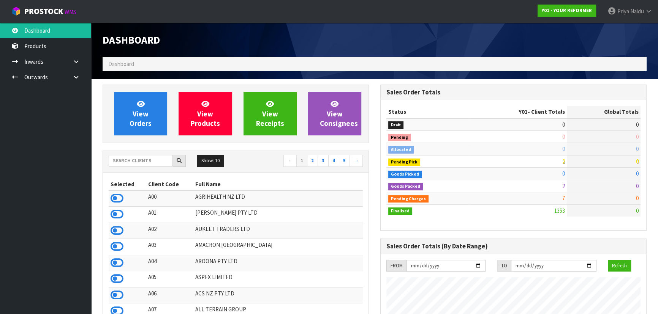
scroll to position [574, 277]
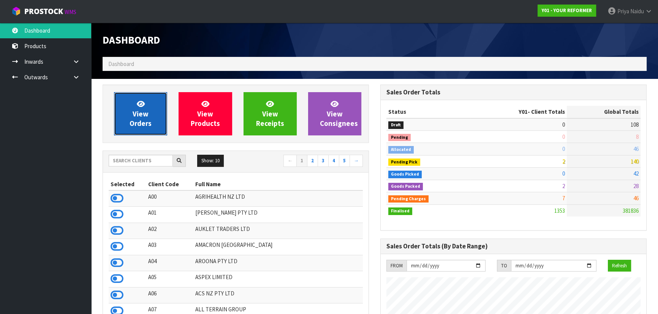
click at [139, 108] on span "View Orders" at bounding box center [141, 114] width 22 height 28
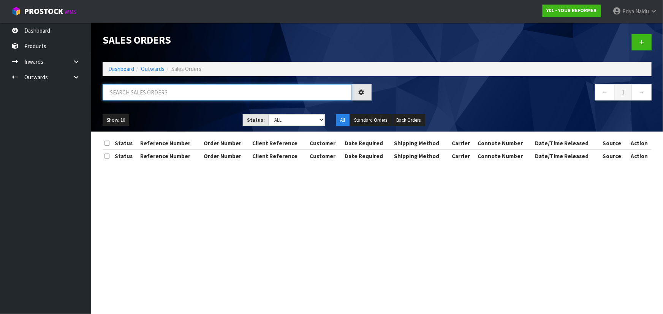
click at [147, 94] on input "text" at bounding box center [227, 92] width 249 height 16
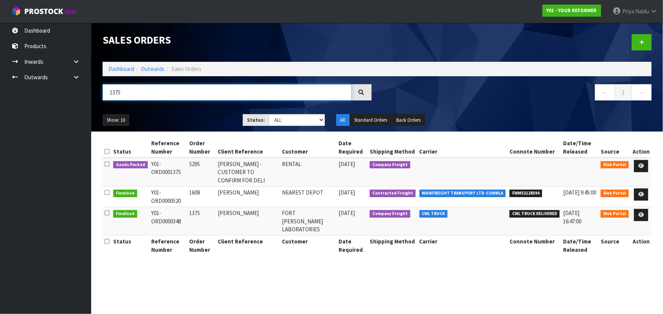
type input "1375"
click at [183, 115] on ul "Show: 10 5 10 25 50" at bounding box center [167, 120] width 129 height 12
click at [182, 120] on ul "Show: 10 5 10 25 50" at bounding box center [167, 120] width 129 height 12
click at [210, 120] on ul "Show: 10 5 10 25 50" at bounding box center [167, 120] width 129 height 12
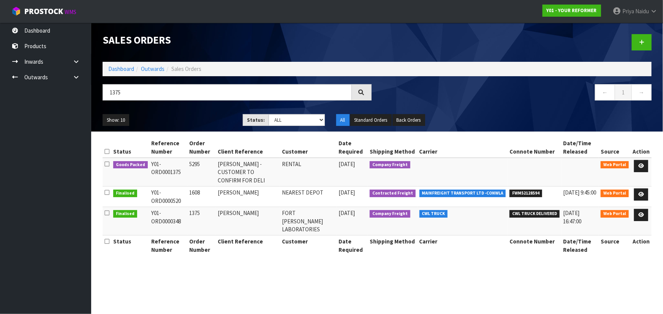
click at [210, 120] on ul "Show: 10 5 10 25 50" at bounding box center [167, 120] width 129 height 12
click at [204, 119] on ul "Show: 10 5 10 25 50" at bounding box center [167, 120] width 129 height 12
click at [181, 110] on div "Show: 10 5 10 25 50 Status: Draft Pending Allocated Pending Pick Goods Picked G…" at bounding box center [377, 121] width 560 height 24
click at [640, 167] on icon at bounding box center [641, 166] width 6 height 5
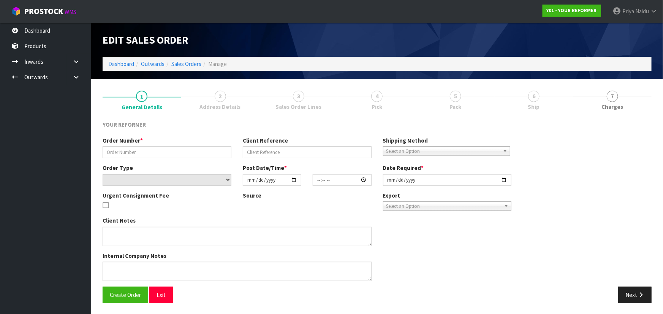
type input "5295"
type input "[PERSON_NAME] -CUSTOMER TO CONFIRM FOR DELI"
select select "number:0"
type input "[DATE]"
type input "09:22:00.000"
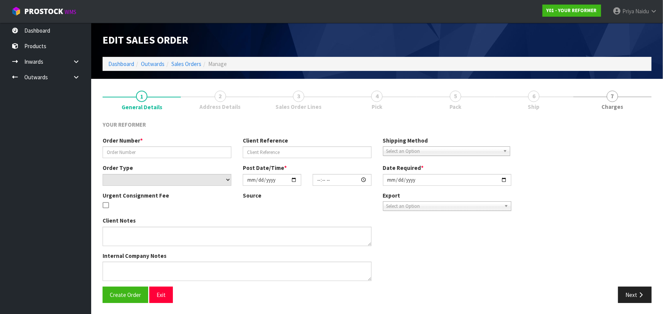
type input "[DATE]"
type textarea "[PERSON_NAME] [STREET_ADDRESS] [PHONE_NUMBER]"
type textarea "CAN WE PLEASE HAVE THIS RENTAL DELIVERED ASAP AND THE CUSTOMER CONTACTED"
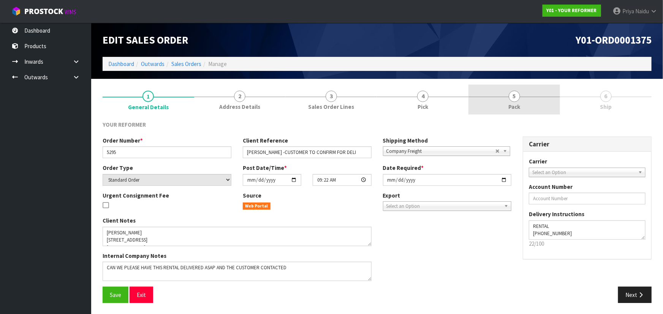
click at [504, 103] on link "5 Pack" at bounding box center [514, 100] width 92 height 30
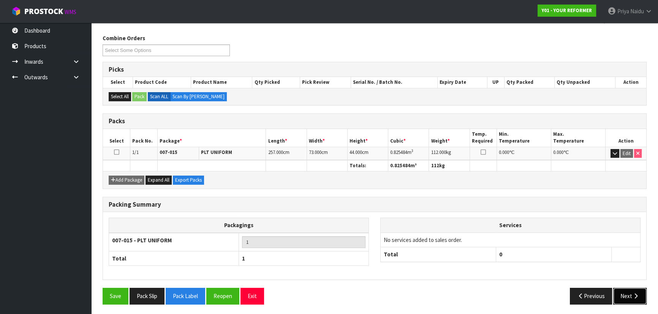
click at [636, 297] on icon "button" at bounding box center [635, 297] width 7 height 6
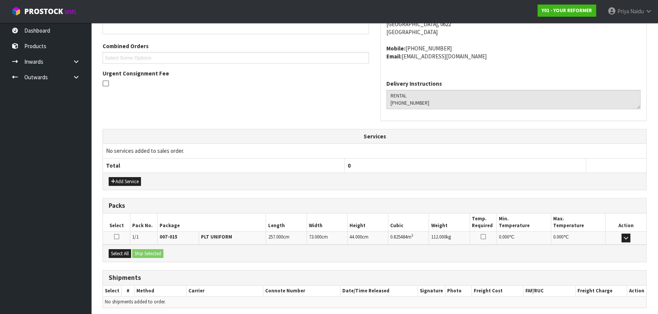
scroll to position [183, 0]
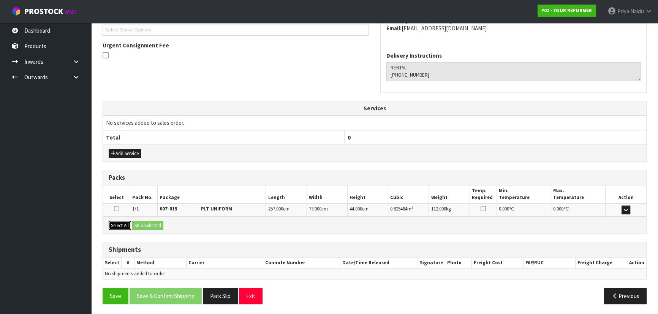
click at [117, 223] on button "Select All" at bounding box center [120, 225] width 22 height 9
click at [148, 226] on button "Ship Selected" at bounding box center [147, 225] width 31 height 9
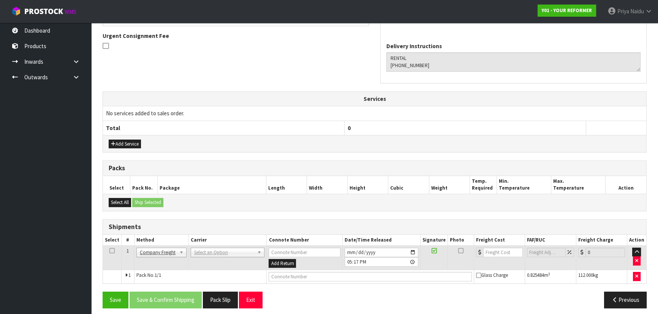
scroll to position [196, 0]
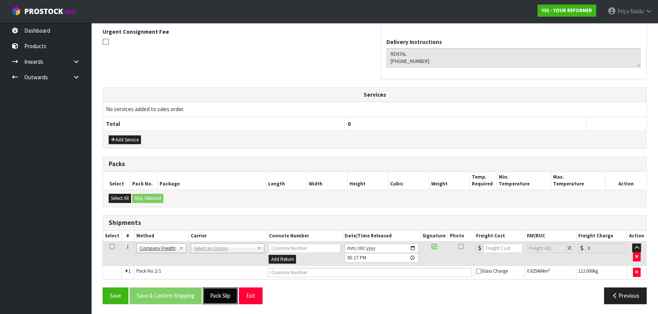
click at [226, 294] on button "Pack Slip" at bounding box center [220, 296] width 35 height 16
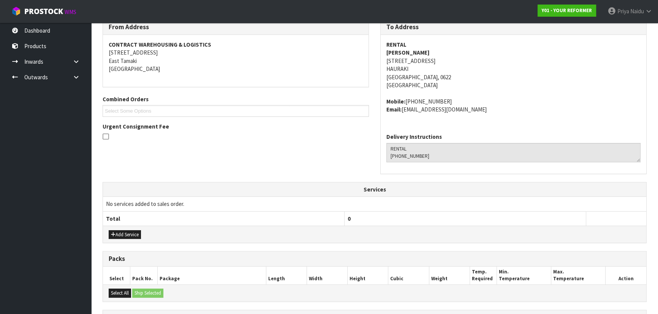
scroll to position [0, 0]
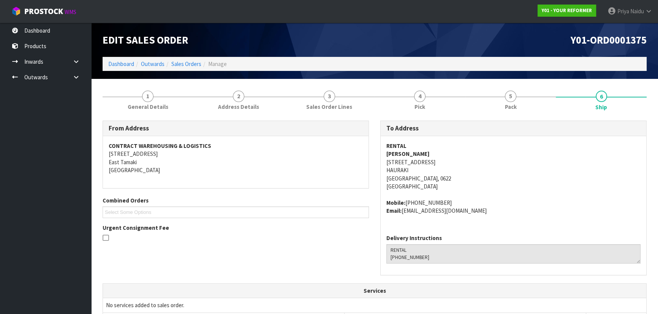
copy address "[STREET_ADDRESS]"
drag, startPoint x: 383, startPoint y: 161, endPoint x: 506, endPoint y: 164, distance: 123.1
click at [506, 164] on div "RENTAL [PERSON_NAME] [STREET_ADDRESS] Mobile: [PHONE_NUMBER] Email: [EMAIL_ADDR…" at bounding box center [513, 182] width 265 height 92
click at [581, 190] on address "RENTAL [PERSON_NAME] [STREET_ADDRESS]" at bounding box center [513, 166] width 254 height 49
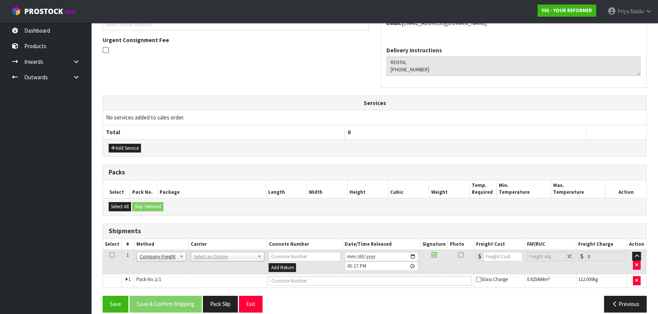
scroll to position [196, 0]
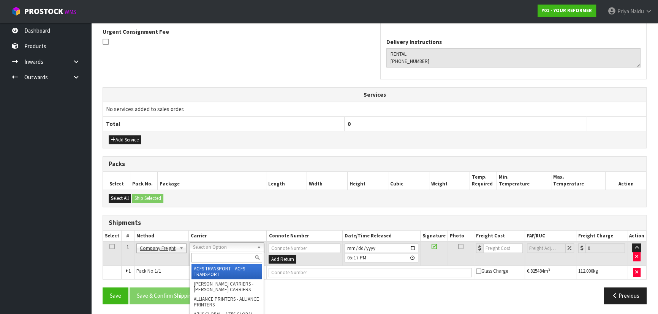
click at [216, 260] on input "text" at bounding box center [226, 257] width 71 height 9
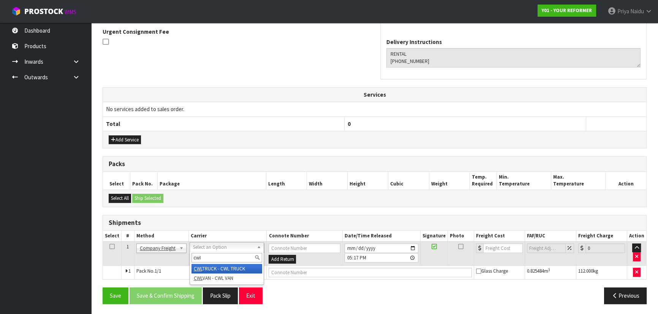
type input "cwl"
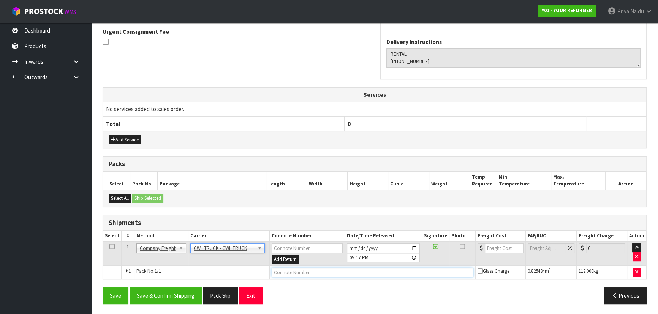
click at [288, 273] on input "text" at bounding box center [373, 272] width 202 height 9
click at [282, 274] on input "CWLTRUCK" at bounding box center [373, 272] width 202 height 9
click at [309, 273] on input "CWL TRUCK" at bounding box center [373, 272] width 202 height 9
type input "CWL TRUCK DELIVERY"
click at [414, 250] on input "[DATE]" at bounding box center [383, 248] width 73 height 9
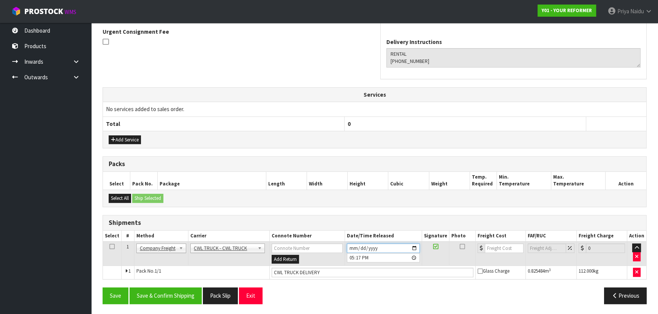
type input "[DATE]"
click at [172, 303] on button "Save & Confirm Shipping" at bounding box center [166, 296] width 72 height 16
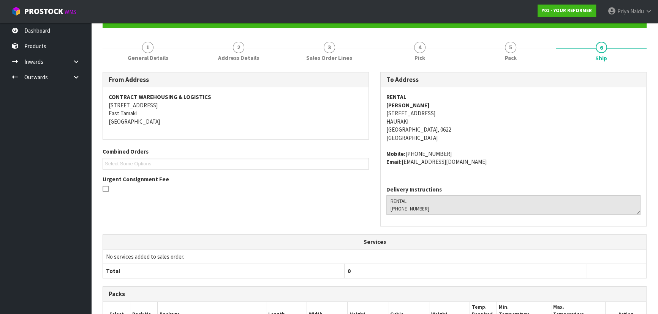
scroll to position [0, 0]
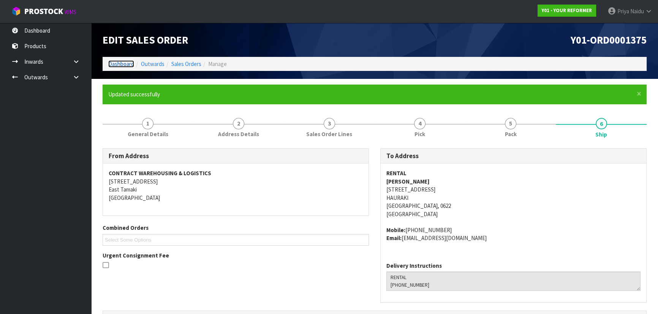
click at [122, 62] on link "Dashboard" at bounding box center [121, 63] width 26 height 7
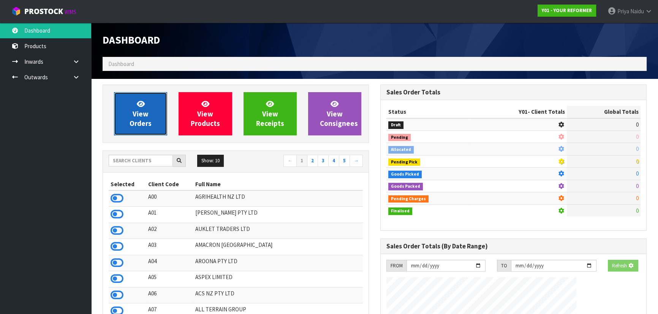
click at [135, 120] on span "View Orders" at bounding box center [141, 114] width 22 height 28
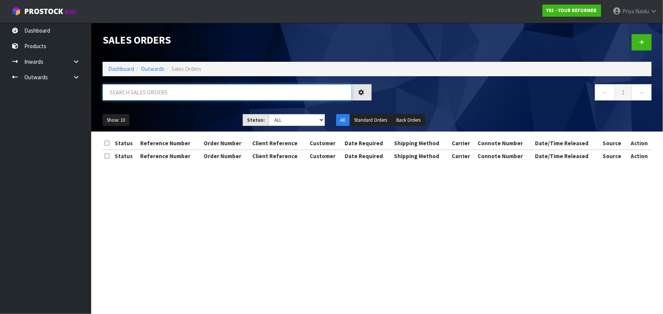
click at [153, 96] on input "text" at bounding box center [227, 92] width 249 height 16
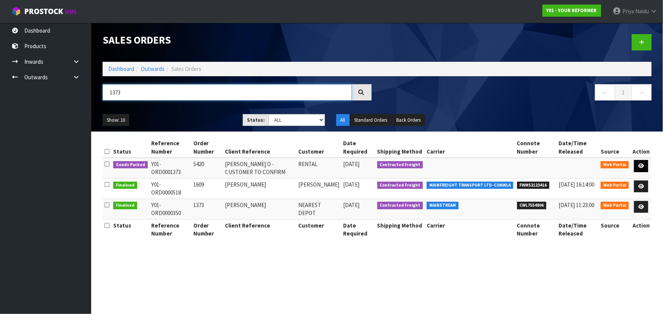
type input "1373"
click at [642, 164] on icon at bounding box center [641, 166] width 6 height 5
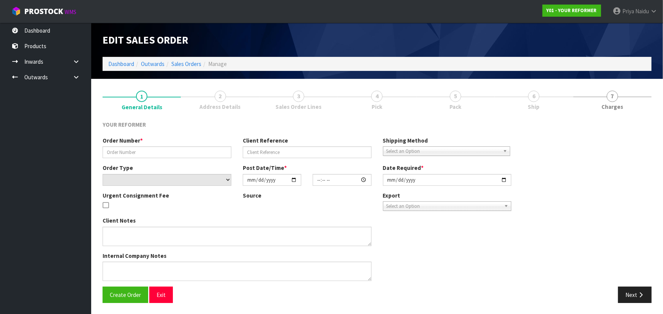
type input "5420"
type input "[PERSON_NAME] O - CUSTOMER TO CONFIRM"
select select "number:0"
type input "[DATE]"
type input "10:23:00.000"
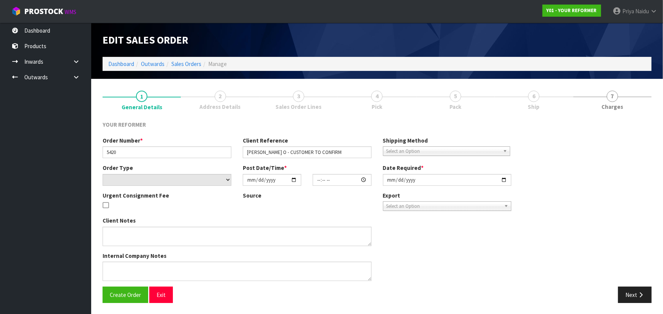
type input "[DATE]"
type textarea "[PERSON_NAME] O [STREET_ADDRESS][PERSON_NAME] [PHONE_NUMBER]"
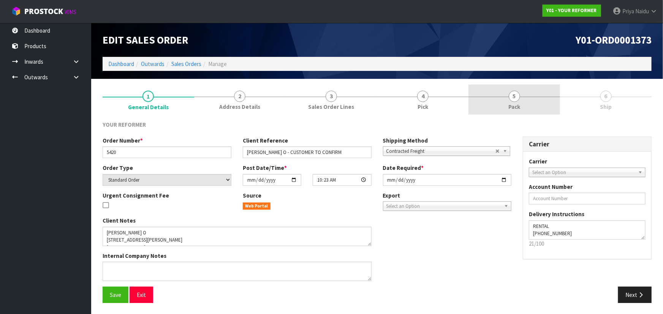
click at [499, 102] on link "5 Pack" at bounding box center [514, 100] width 92 height 30
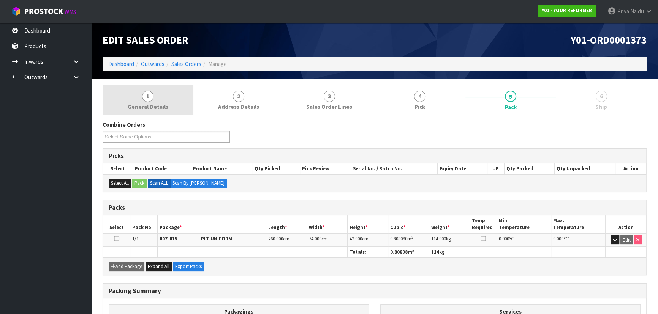
click at [138, 110] on span "General Details" at bounding box center [148, 107] width 41 height 8
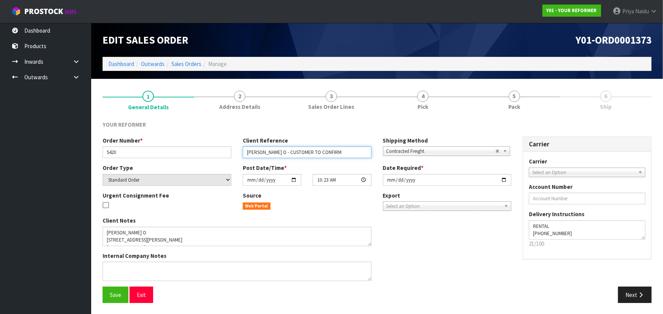
click at [347, 153] on input "[PERSON_NAME] O - CUSTOMER TO CONFIRM" at bounding box center [307, 153] width 129 height 12
click at [121, 63] on link "Dashboard" at bounding box center [121, 63] width 26 height 7
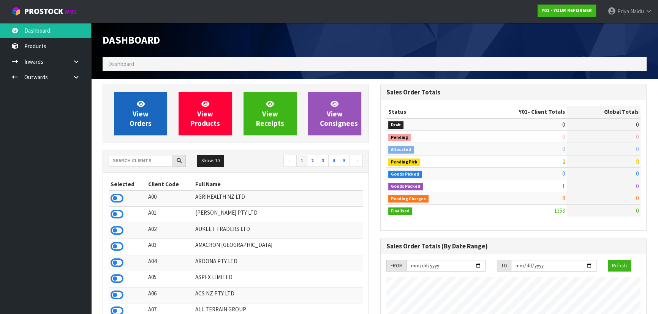
scroll to position [574, 277]
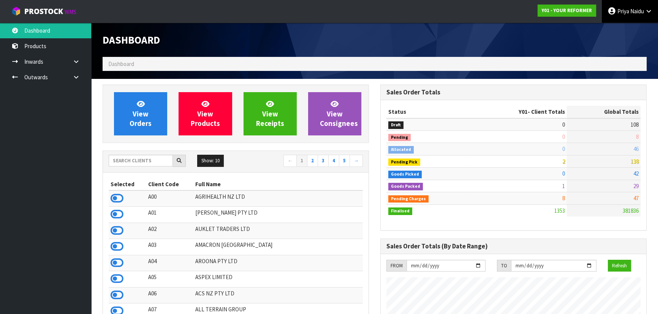
click at [621, 8] on span "Priya" at bounding box center [623, 11] width 12 height 7
click at [619, 28] on link "Logout" at bounding box center [627, 30] width 60 height 10
